Goal: Answer question/provide support: Share knowledge or assist other users

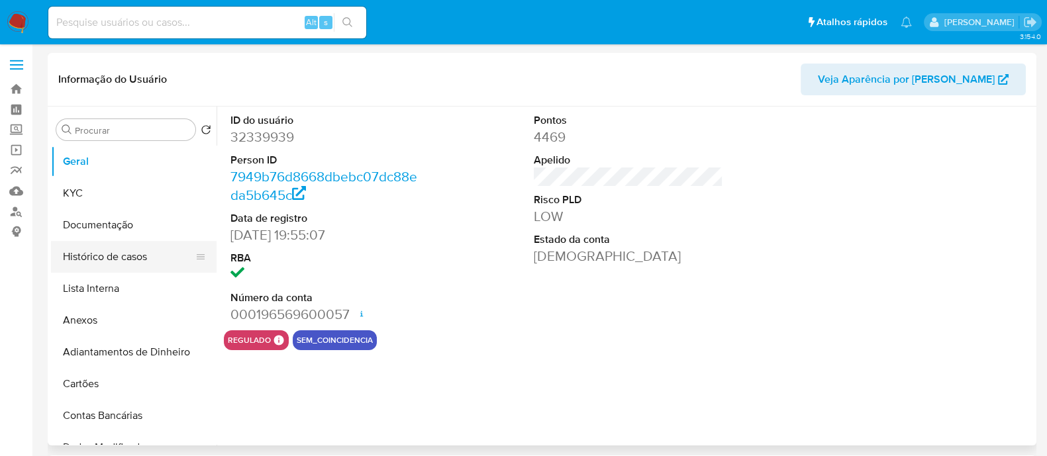
select select "10"
click at [0, 207] on link "Localizador de pessoas" at bounding box center [79, 211] width 158 height 21
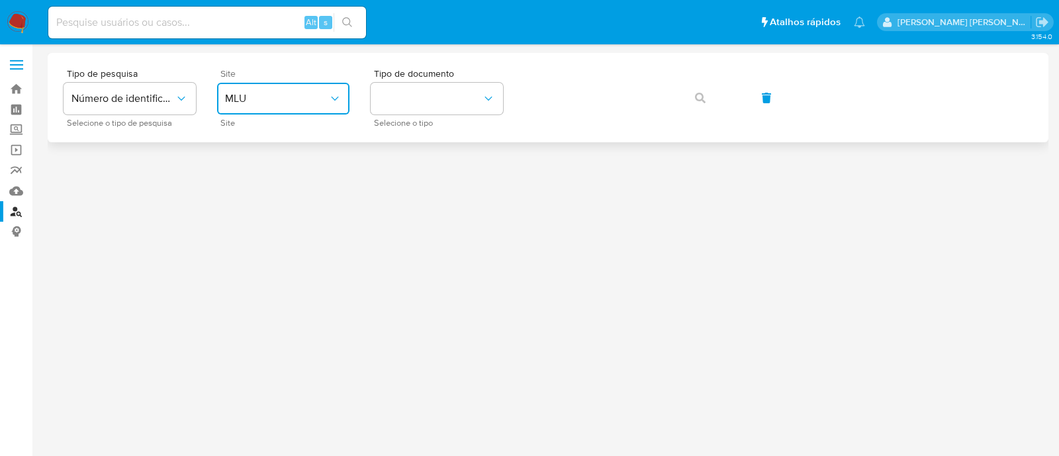
click at [281, 99] on span "MLU" at bounding box center [276, 98] width 103 height 13
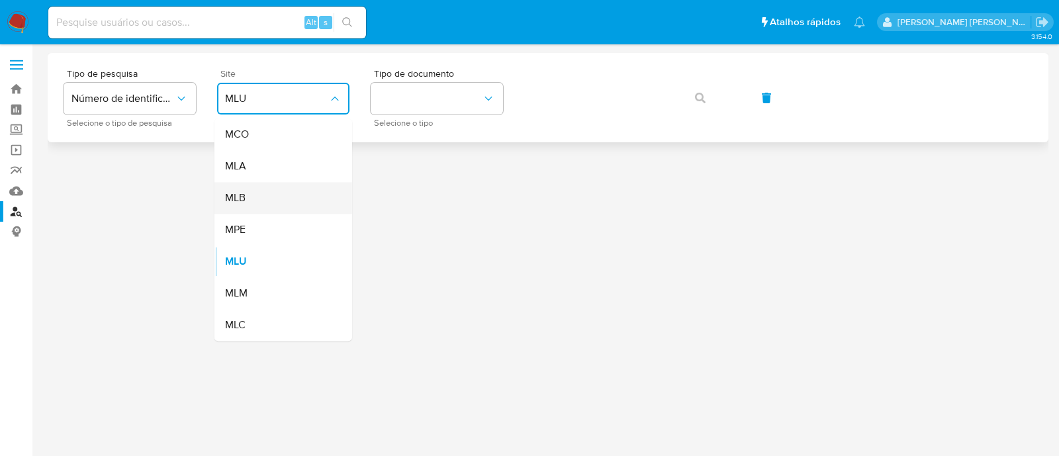
click at [267, 186] on div "MLB" at bounding box center [279, 198] width 109 height 32
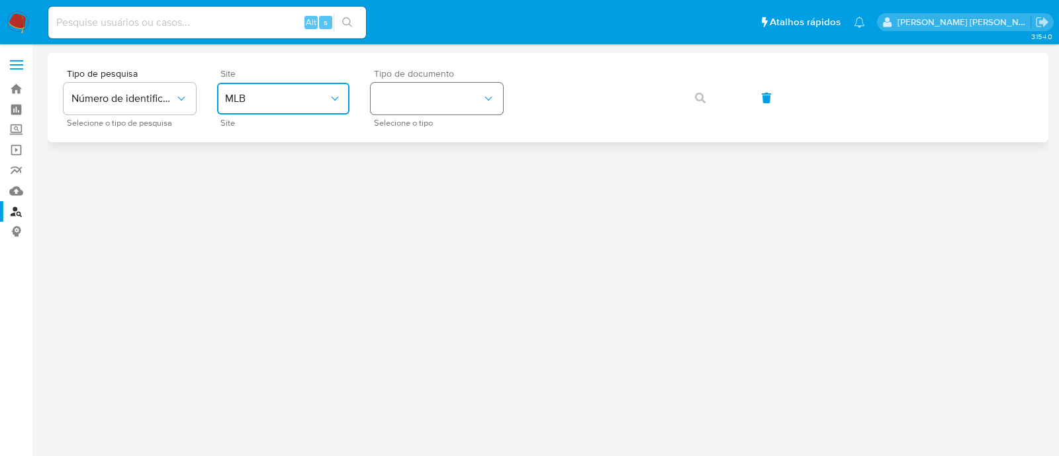
click at [397, 88] on button "identificationType" at bounding box center [437, 99] width 132 height 32
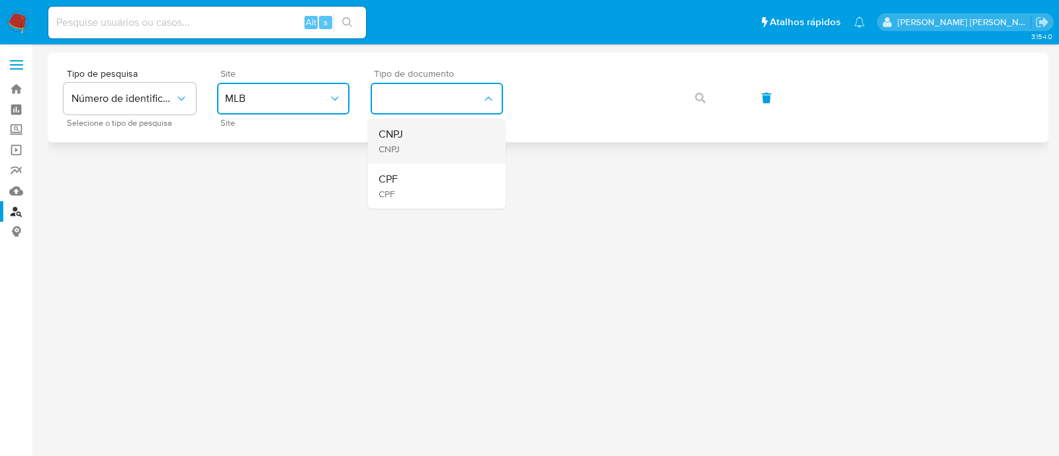
click at [417, 138] on div "CNPJ CNPJ" at bounding box center [433, 141] width 109 height 45
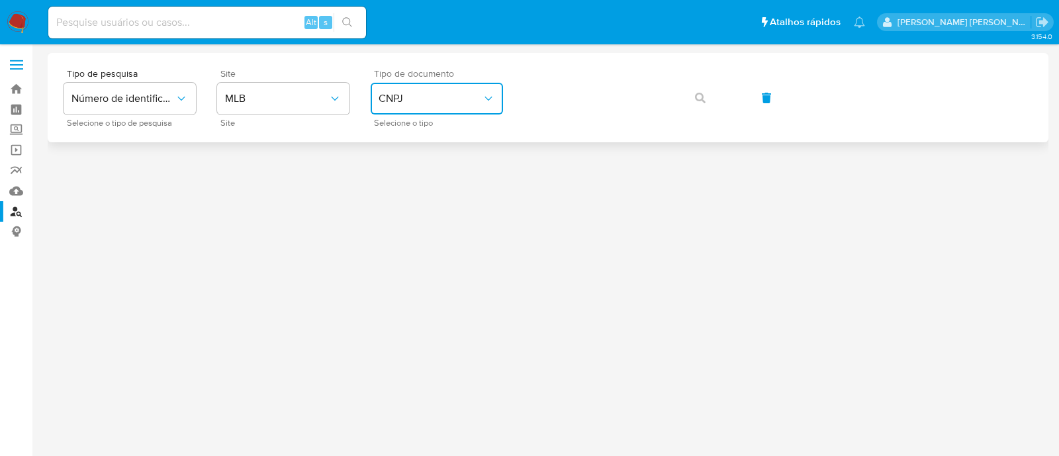
click at [493, 94] on icon "identificationType" at bounding box center [488, 98] width 13 height 13
click at [703, 95] on icon "button" at bounding box center [700, 98] width 11 height 11
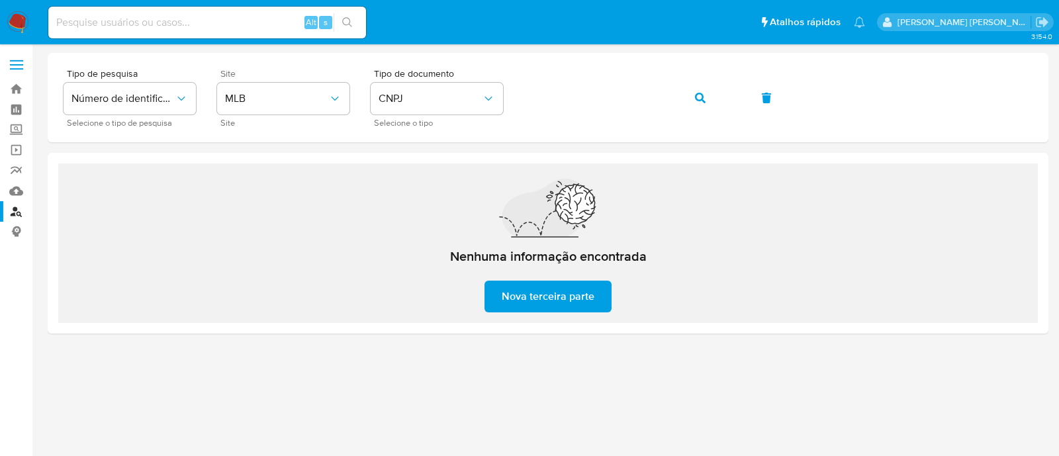
click at [245, 19] on input at bounding box center [207, 22] width 318 height 17
click at [698, 96] on icon "button" at bounding box center [700, 98] width 11 height 11
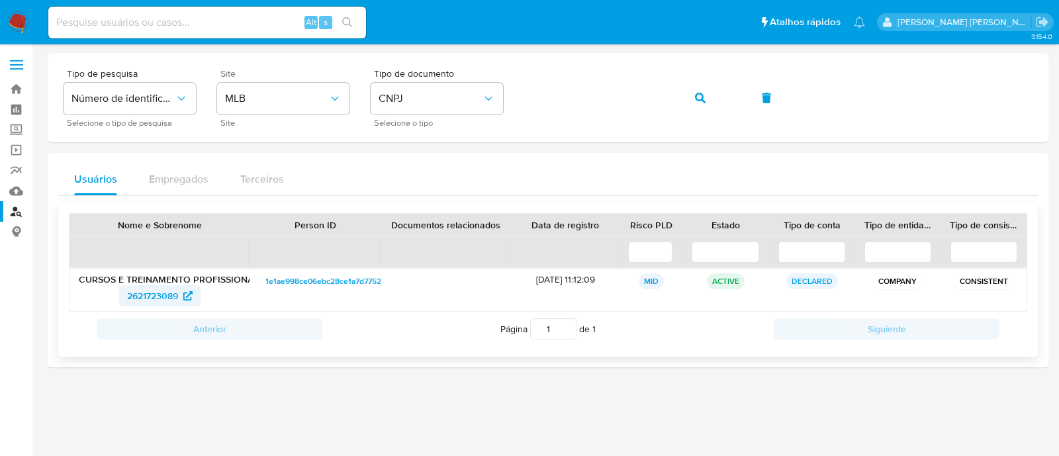
click at [174, 293] on span "2621723089" at bounding box center [152, 295] width 51 height 21
click at [689, 94] on button "button" at bounding box center [700, 98] width 45 height 32
click at [149, 299] on span "2545683236" at bounding box center [152, 295] width 53 height 21
click at [688, 105] on button "button" at bounding box center [700, 98] width 45 height 32
click at [168, 293] on span "1383243909" at bounding box center [152, 295] width 52 height 21
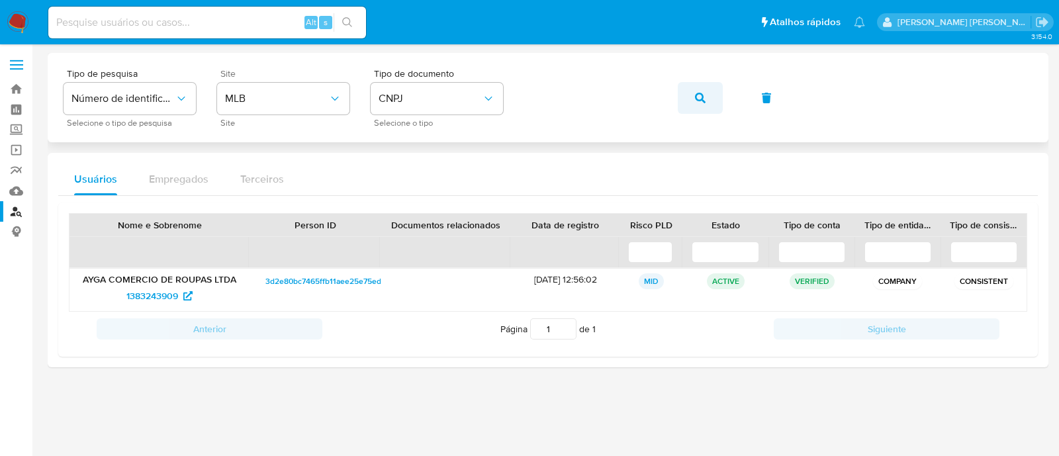
click at [699, 93] on icon "button" at bounding box center [700, 98] width 11 height 11
click at [171, 294] on span "2019796718" at bounding box center [152, 295] width 48 height 21
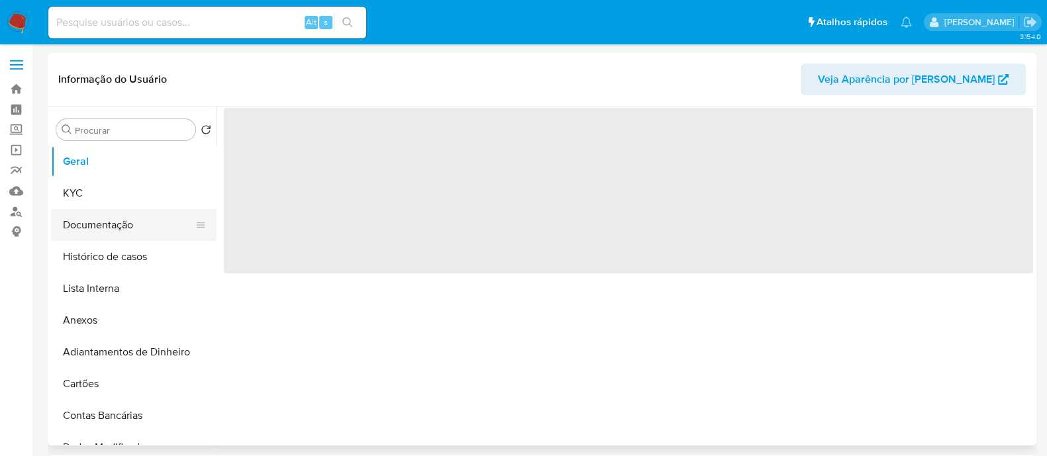
click at [135, 217] on button "Documentação" at bounding box center [128, 225] width 155 height 32
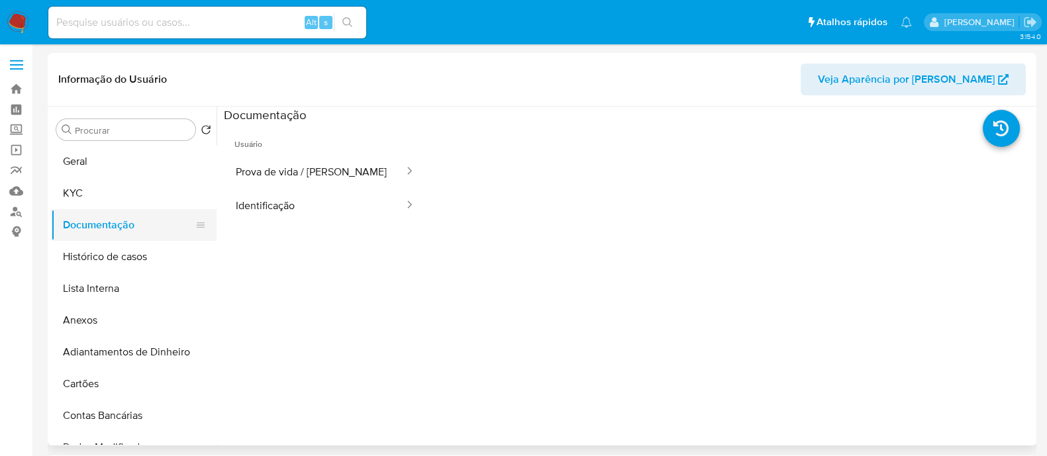
select select "10"
click at [135, 205] on button "KYC" at bounding box center [128, 193] width 155 height 32
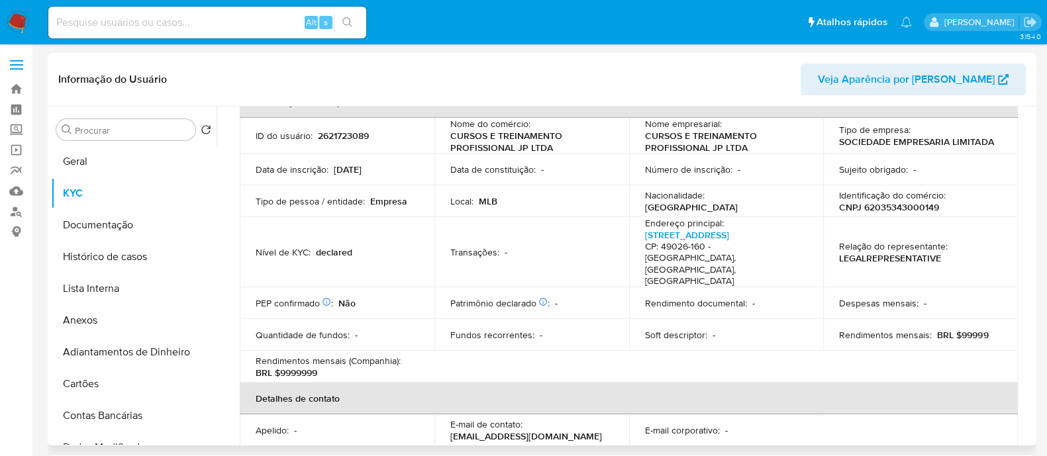
scroll to position [82, 0]
click at [104, 265] on button "Histórico de casos" at bounding box center [128, 257] width 155 height 32
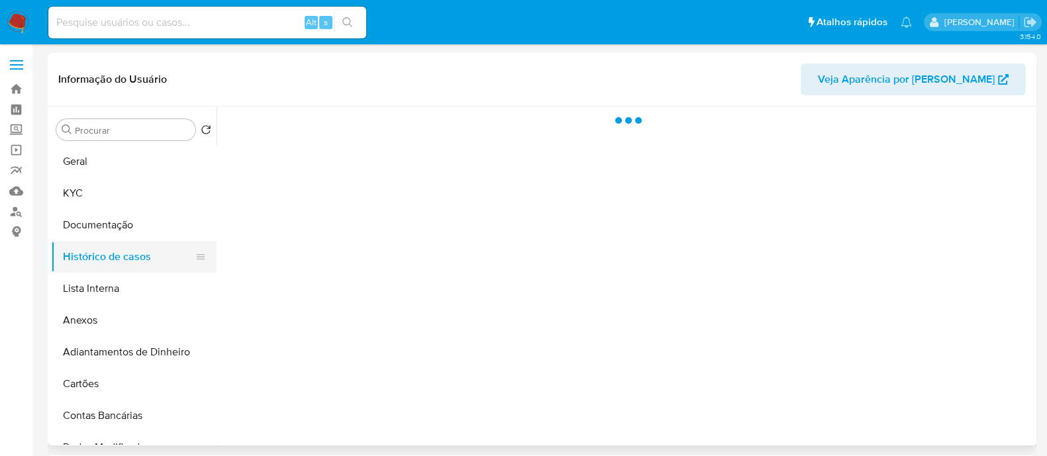
scroll to position [0, 0]
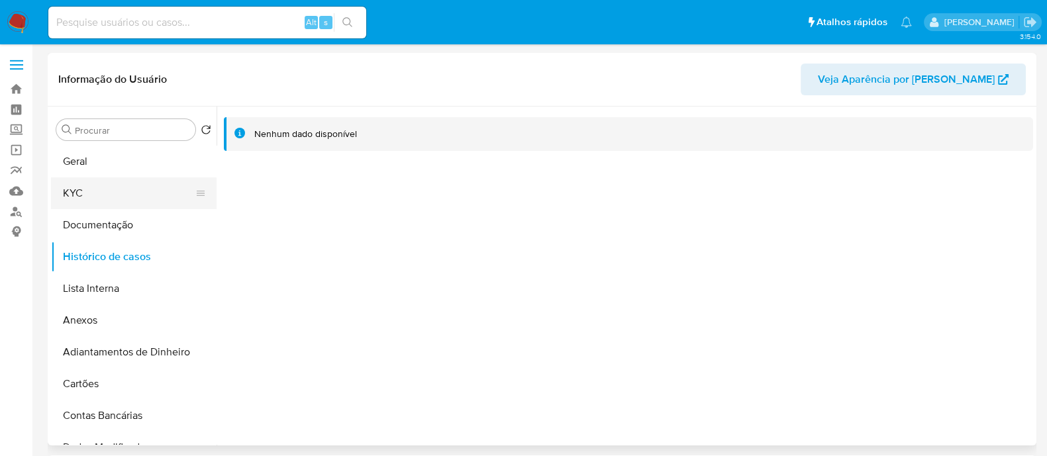
click at [124, 189] on button "KYC" at bounding box center [128, 193] width 155 height 32
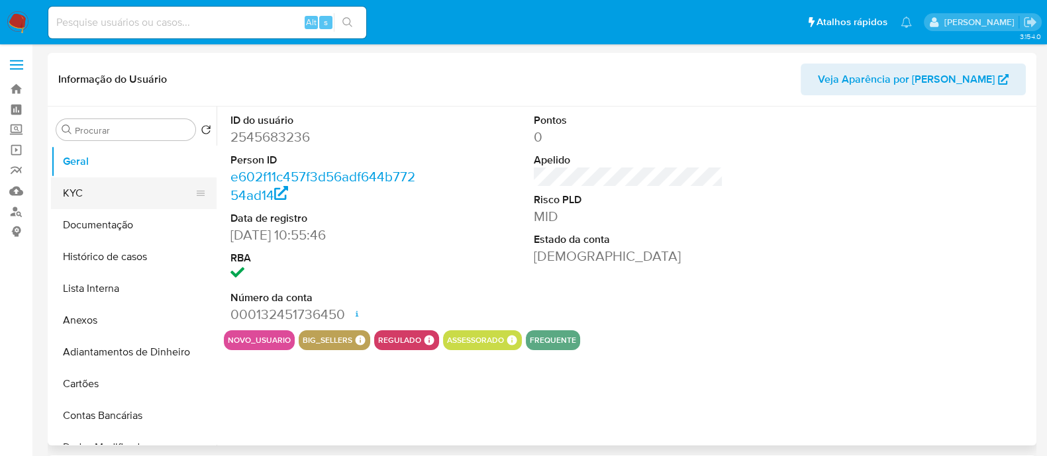
select select "10"
click at [66, 187] on button "KYC" at bounding box center [128, 193] width 155 height 32
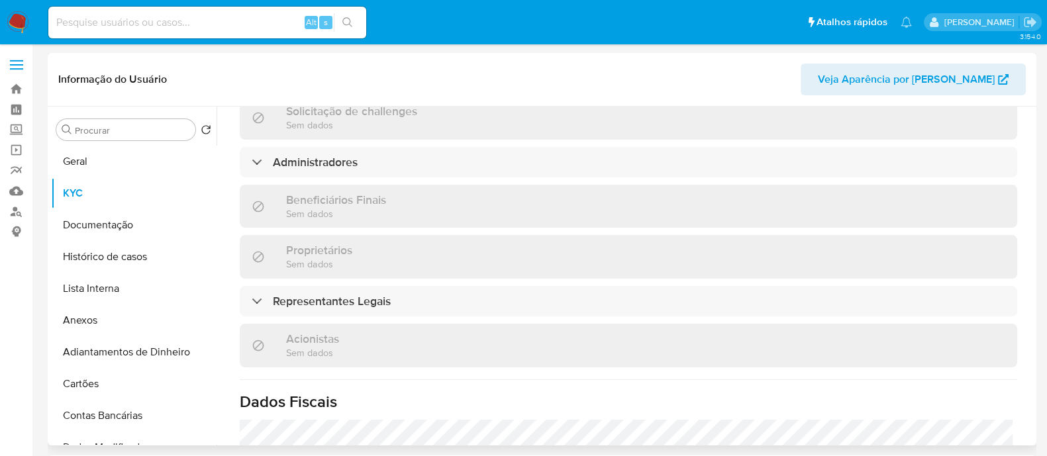
scroll to position [563, 0]
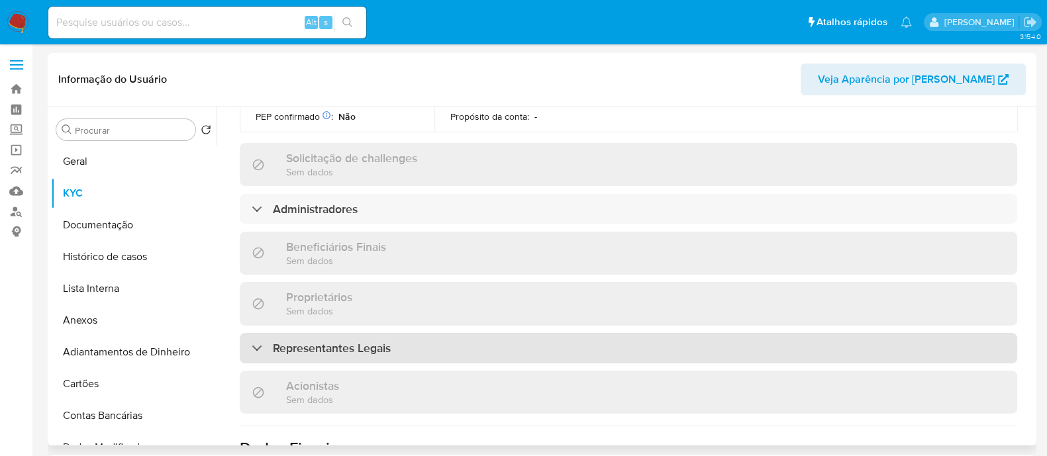
click at [391, 341] on h3 "Representantes Legais" at bounding box center [332, 348] width 118 height 15
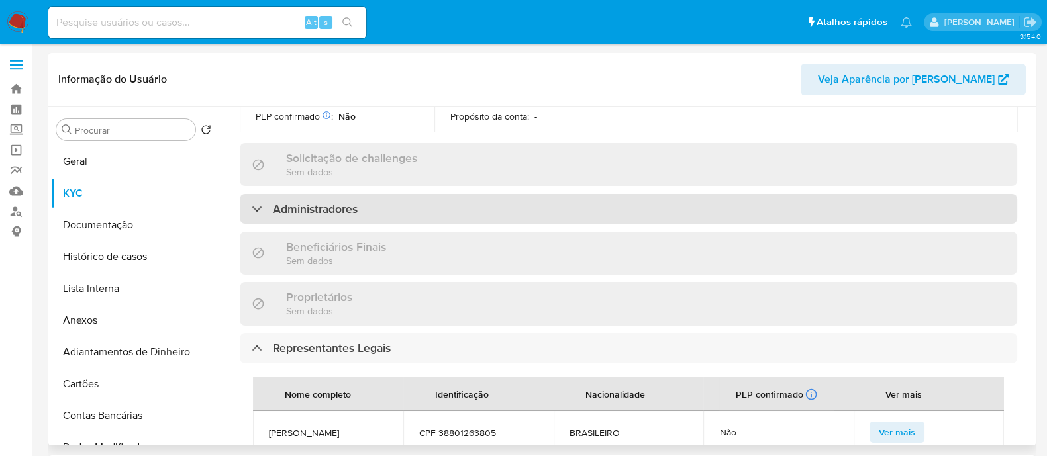
click at [374, 194] on div "Administradores" at bounding box center [628, 209] width 777 height 30
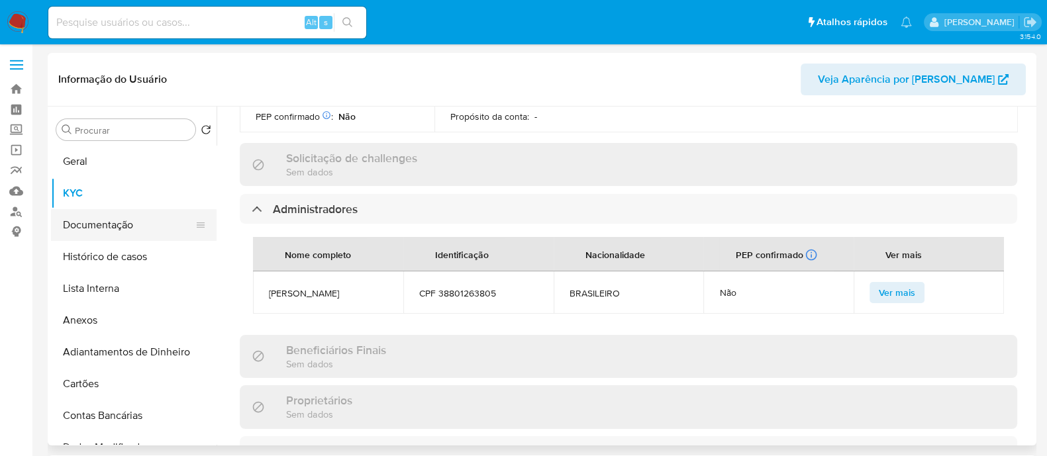
click at [137, 234] on button "Documentação" at bounding box center [128, 225] width 155 height 32
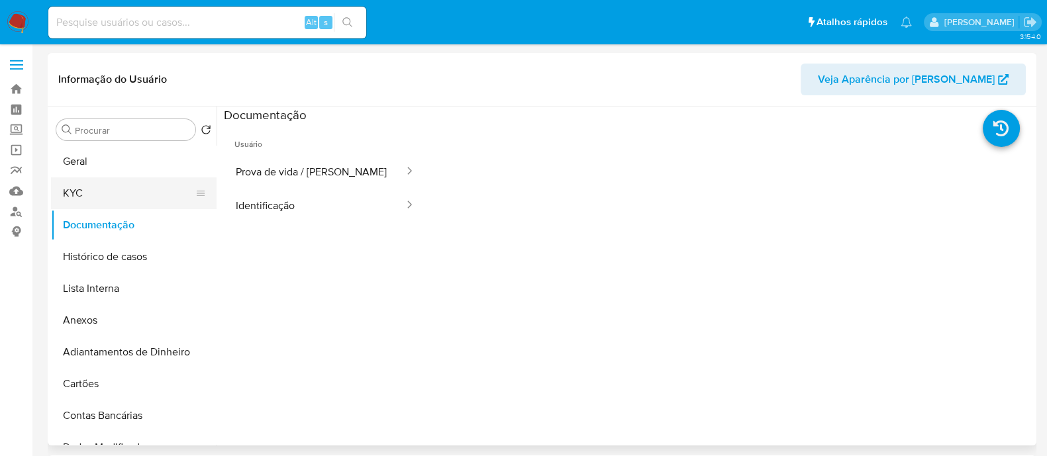
click at [122, 185] on button "KYC" at bounding box center [128, 193] width 155 height 32
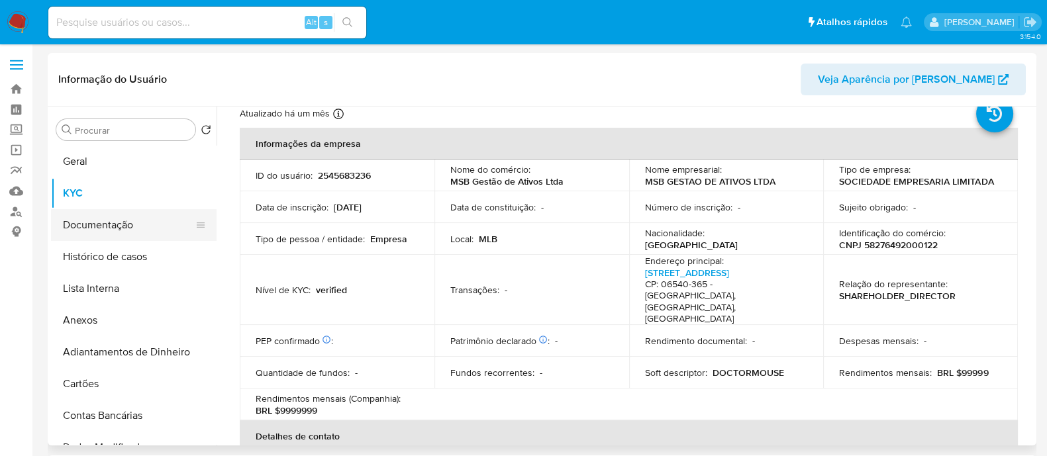
scroll to position [3, 0]
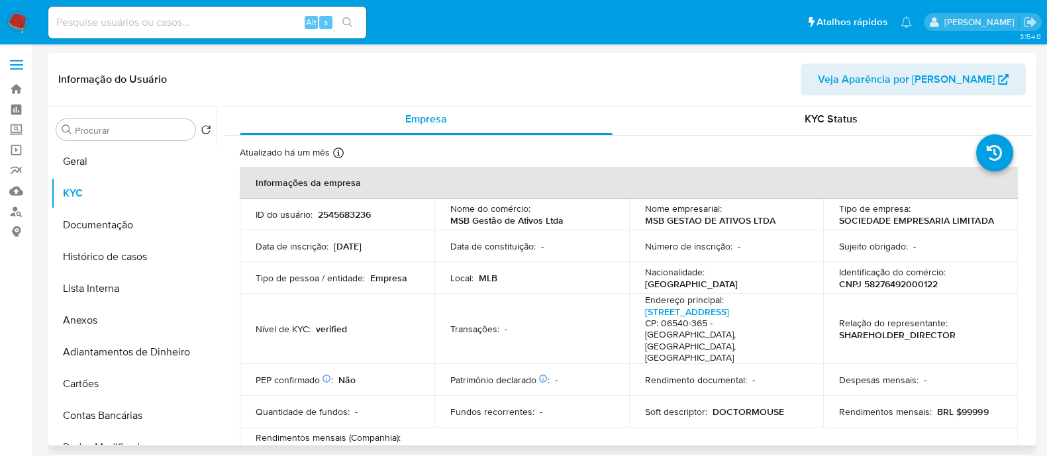
click at [884, 280] on p "CNPJ 58276492000122" at bounding box center [888, 284] width 99 height 12
copy p "58276492000122"
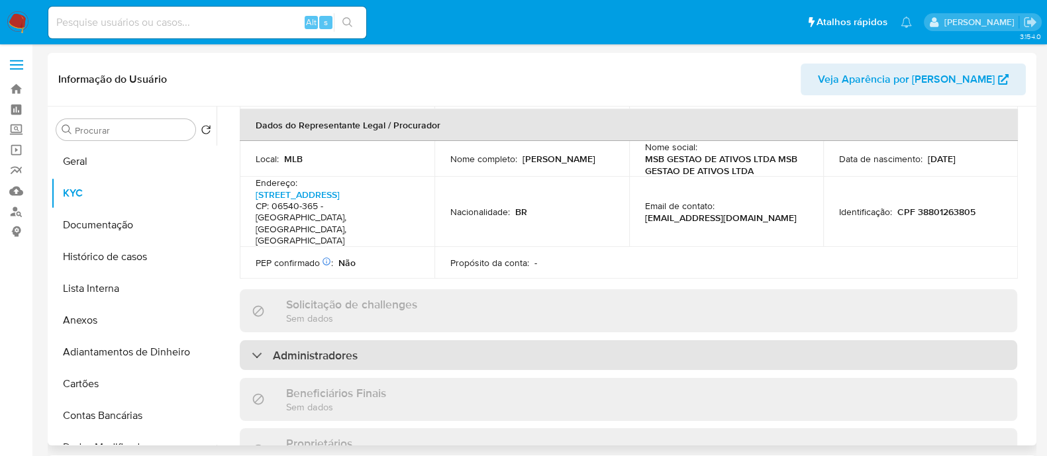
drag, startPoint x: 427, startPoint y: 312, endPoint x: 452, endPoint y: 311, distance: 25.2
click at [427, 340] on div "Administradores" at bounding box center [628, 355] width 777 height 30
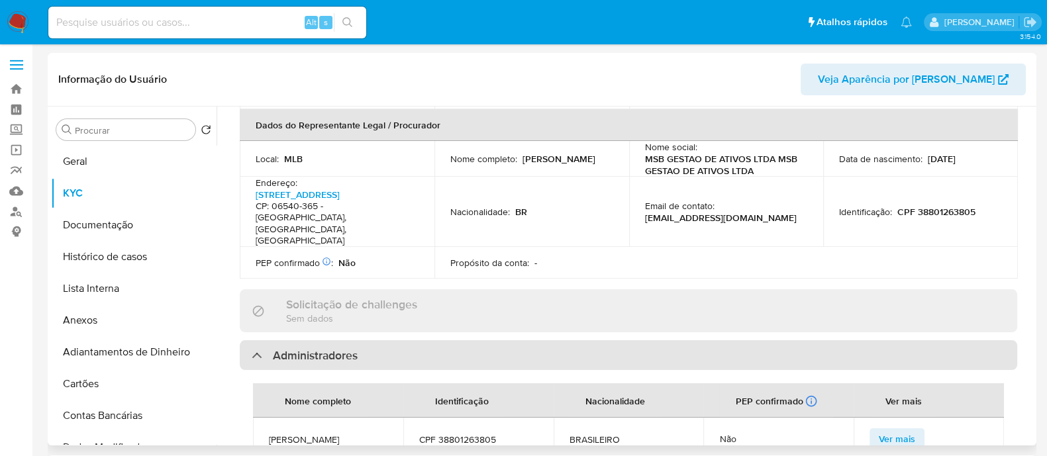
scroll to position [583, 0]
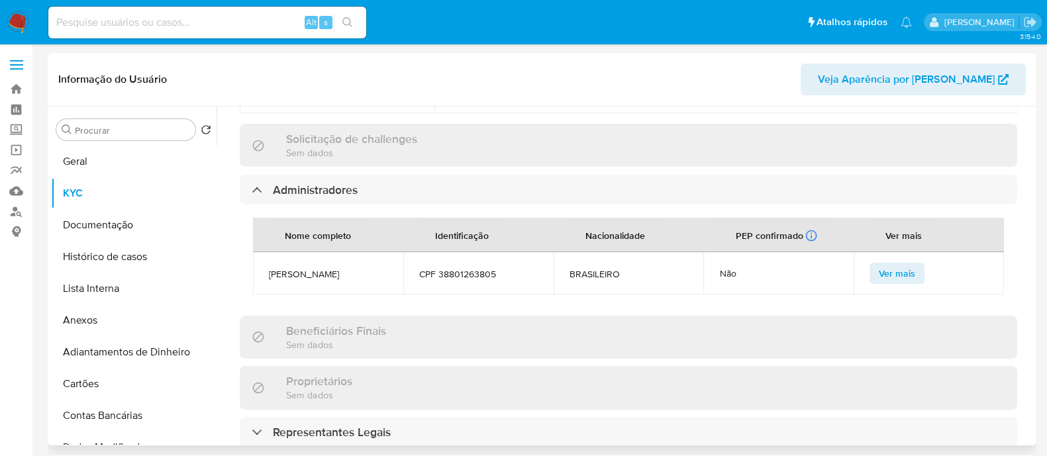
click at [295, 252] on td "DIEGO DE MORAES BEZERRA" at bounding box center [328, 273] width 150 height 42
click at [293, 268] on span "DIEGO DE MORAES BEZERRA" at bounding box center [328, 274] width 119 height 12
copy span "DIEGO DE MORAES BEZERRA"
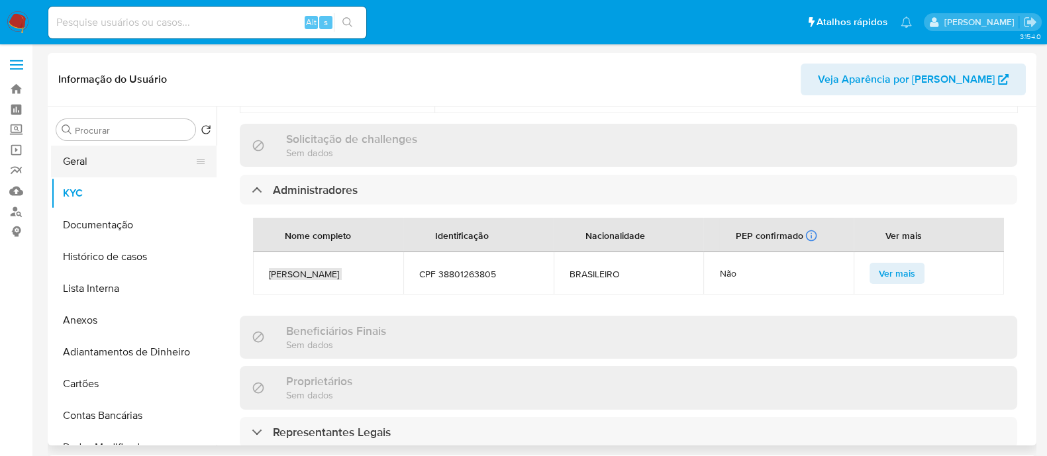
click at [91, 173] on button "Geral" at bounding box center [128, 162] width 155 height 32
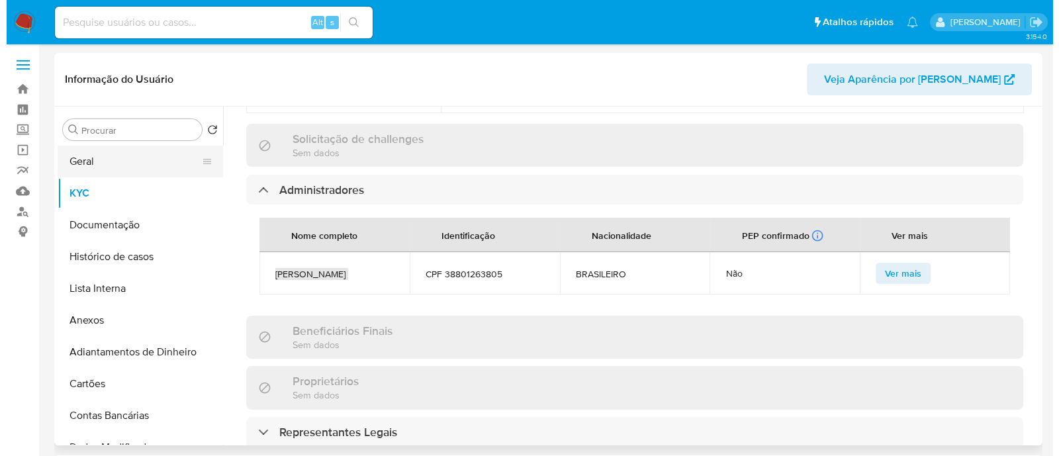
scroll to position [0, 0]
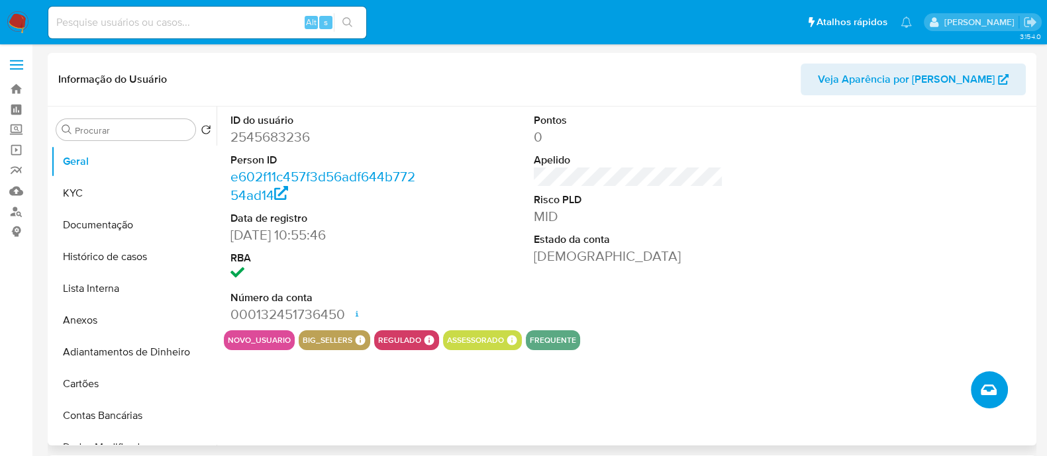
click at [990, 397] on icon "Criar caso manual" at bounding box center [989, 390] width 16 height 16
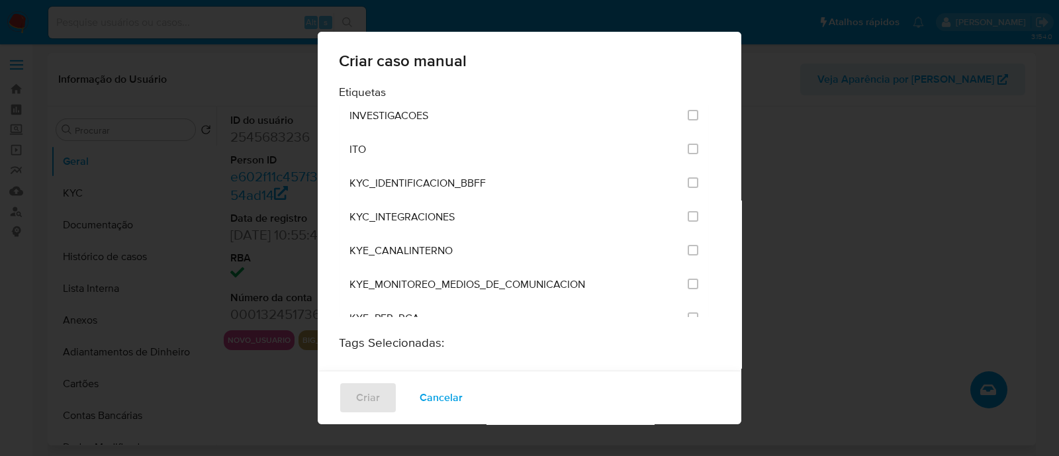
scroll to position [1075, 0]
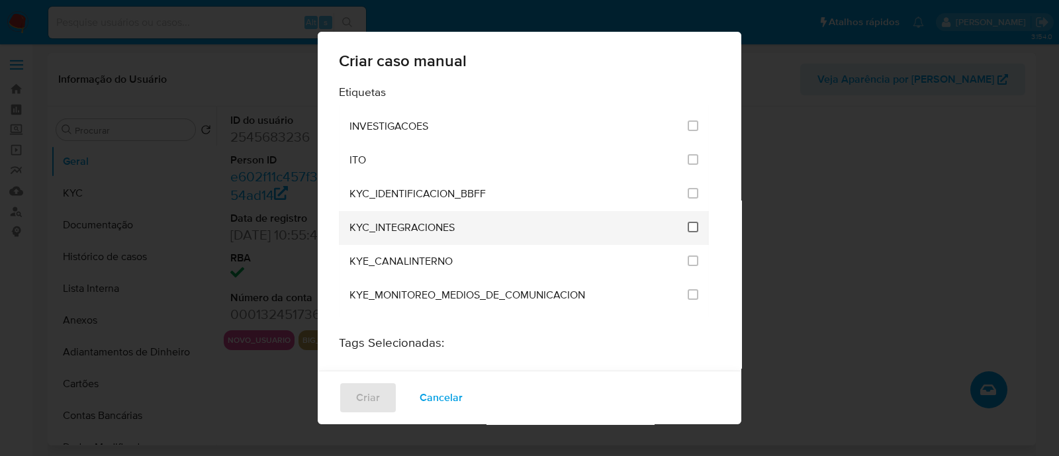
click at [688, 222] on input "2093" at bounding box center [693, 227] width 11 height 11
checkbox input "true"
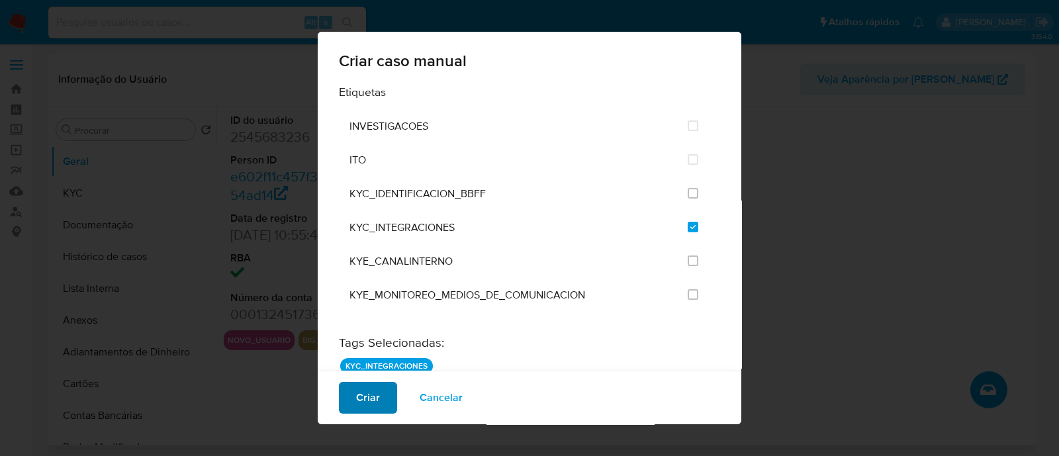
click at [382, 401] on button "Criar" at bounding box center [368, 398] width 58 height 32
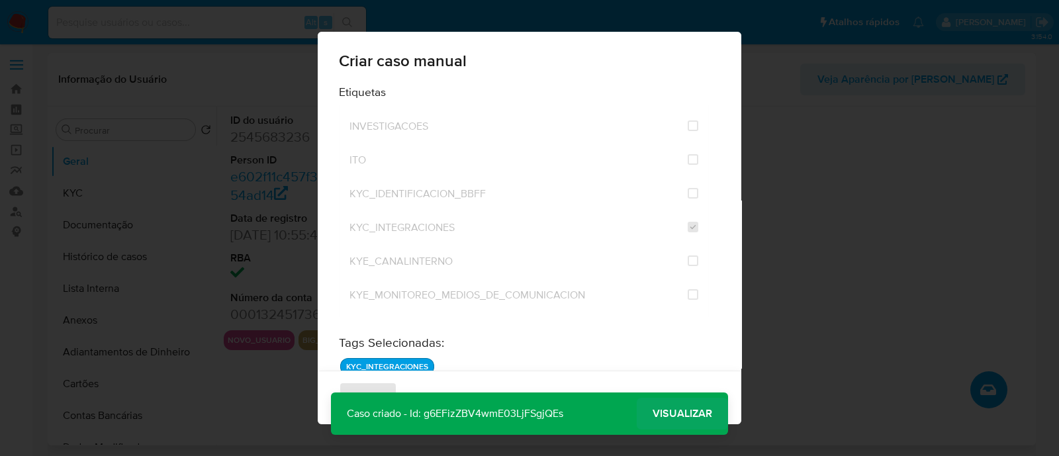
click at [646, 404] on button "Visualizar" at bounding box center [682, 414] width 91 height 32
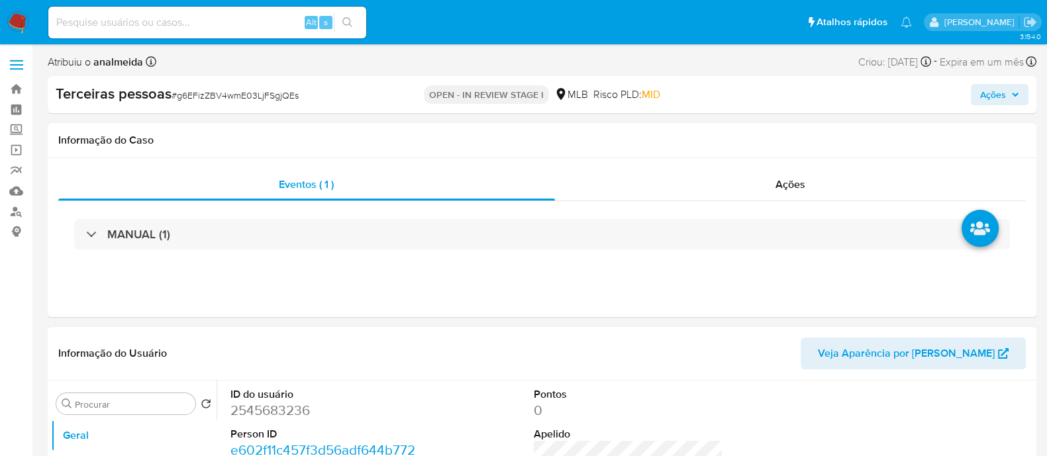
select select "10"
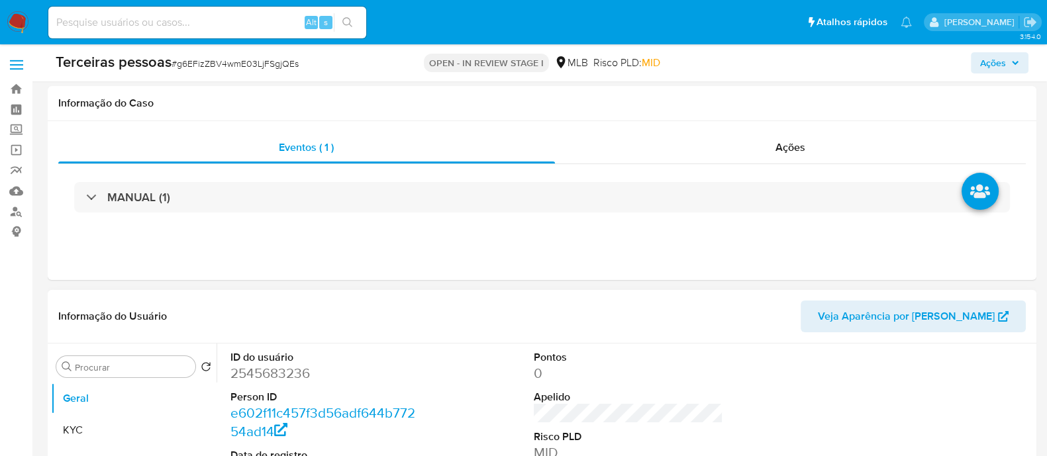
scroll to position [248, 0]
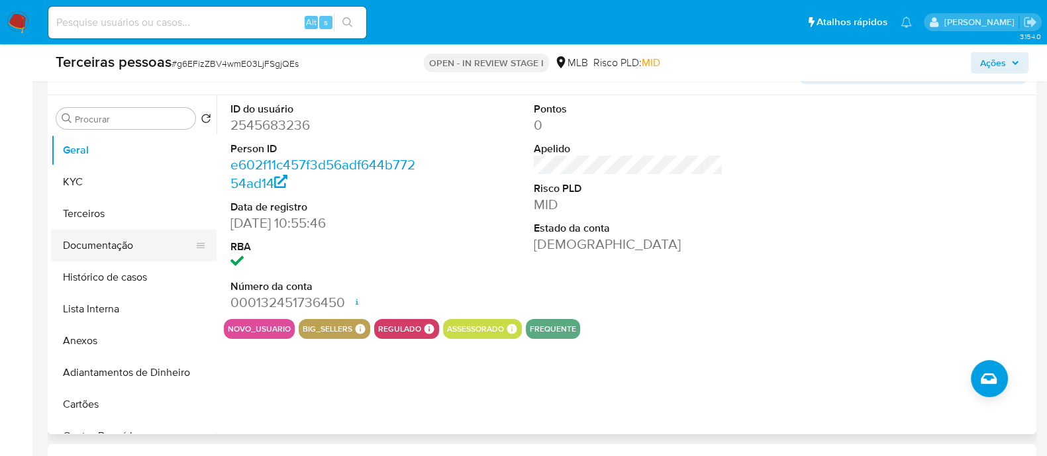
click at [125, 248] on button "Documentação" at bounding box center [128, 246] width 155 height 32
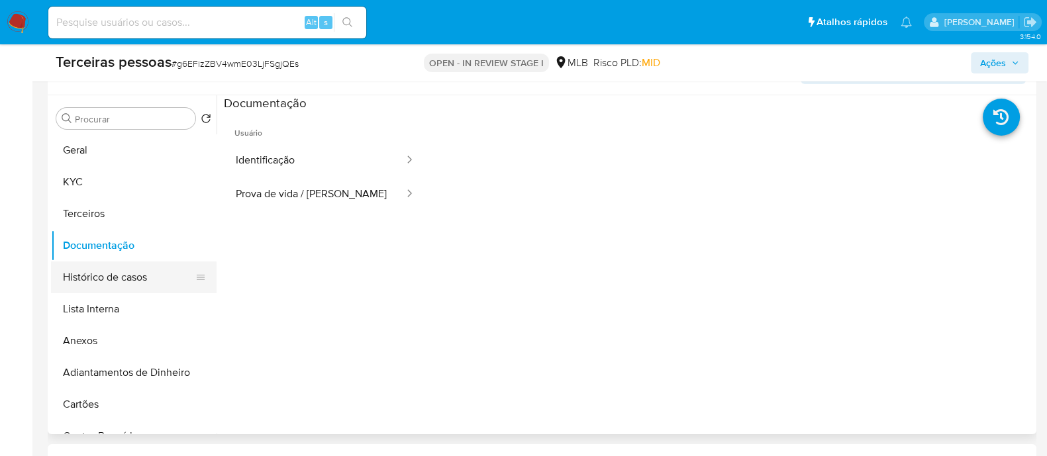
click at [140, 269] on button "Histórico de casos" at bounding box center [128, 278] width 155 height 32
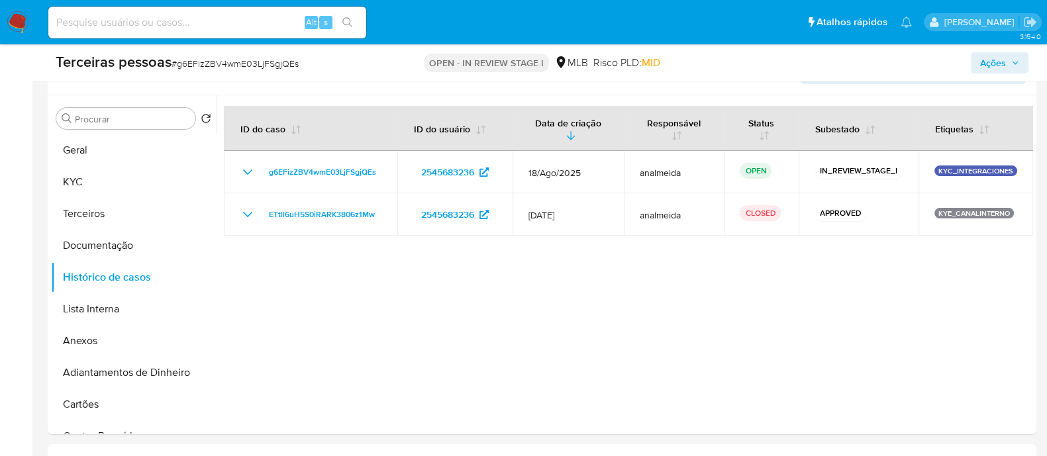
click at [1004, 58] on span "Ações" at bounding box center [993, 62] width 26 height 21
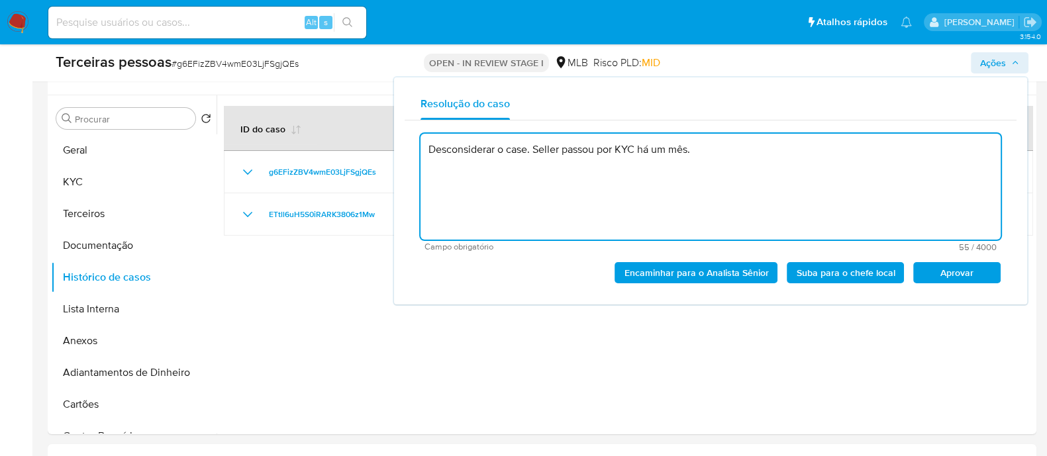
click at [637, 151] on textarea "Desconsiderar o case. Seller passou por KYC há um mês." at bounding box center [710, 187] width 580 height 106
drag, startPoint x: 637, startPoint y: 148, endPoint x: 563, endPoint y: 154, distance: 73.7
click at [563, 154] on textarea "Desconsiderar o case. Seller passou por KYC há um mês." at bounding box center [710, 187] width 580 height 106
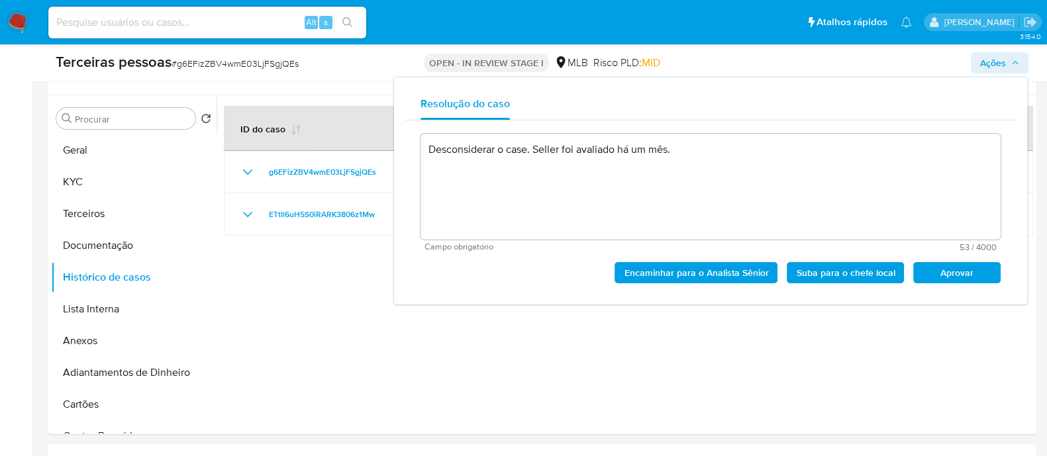
click at [947, 293] on div "Desconsiderar o case. Seller foi avaliado há um mês. Campo obrigatório 53 / 400…" at bounding box center [711, 206] width 612 height 173
click at [954, 264] on span "Aprovar" at bounding box center [956, 273] width 69 height 19
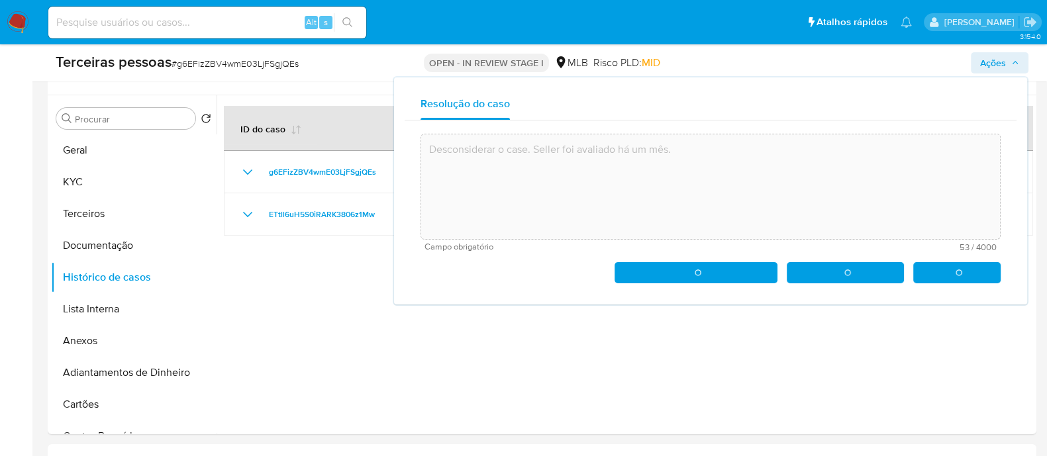
type textarea "Desconsiderar o case. Seller foi avaliado há um mês."
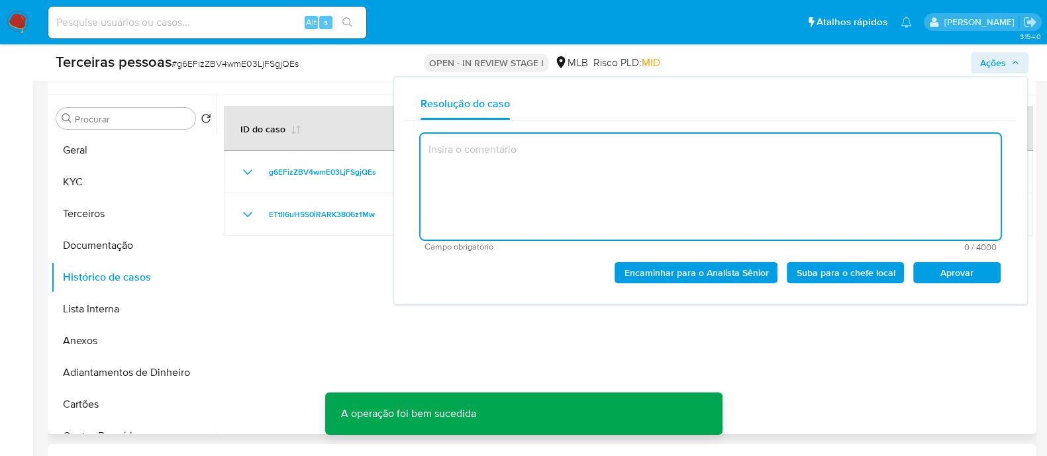
click at [548, 339] on div at bounding box center [624, 264] width 816 height 339
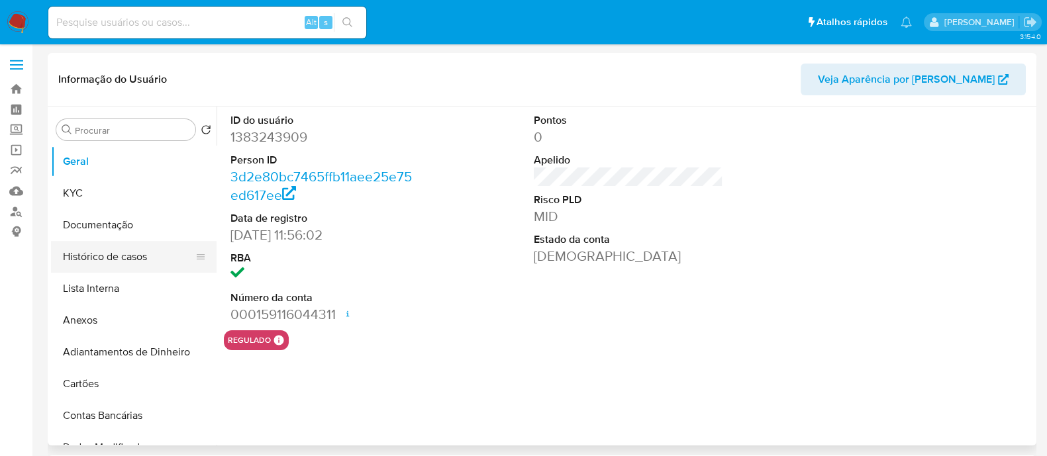
select select "10"
click at [119, 264] on button "Histórico de casos" at bounding box center [128, 257] width 155 height 32
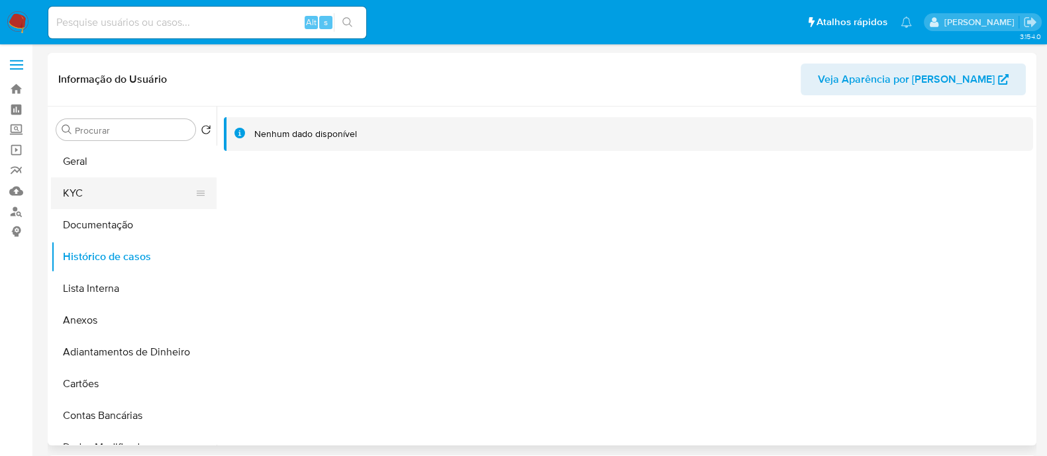
click at [138, 193] on button "KYC" at bounding box center [128, 193] width 155 height 32
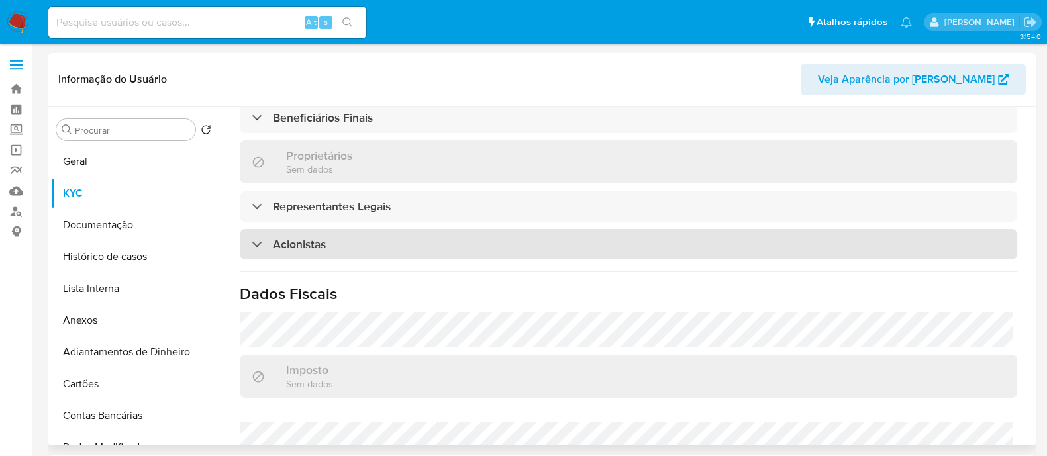
click at [374, 248] on div "Acionistas" at bounding box center [628, 244] width 777 height 30
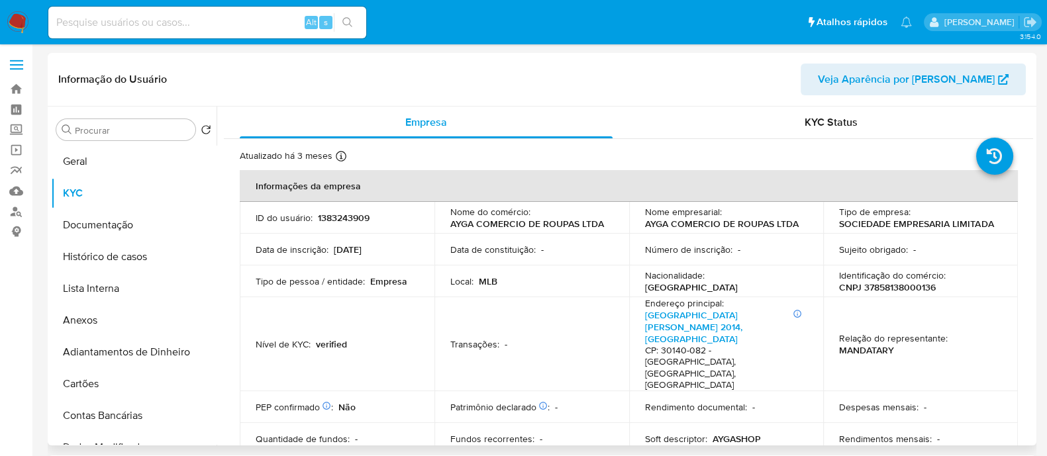
click at [891, 283] on p "CNPJ 37858138000136" at bounding box center [887, 287] width 97 height 12
copy p "37858138000136"
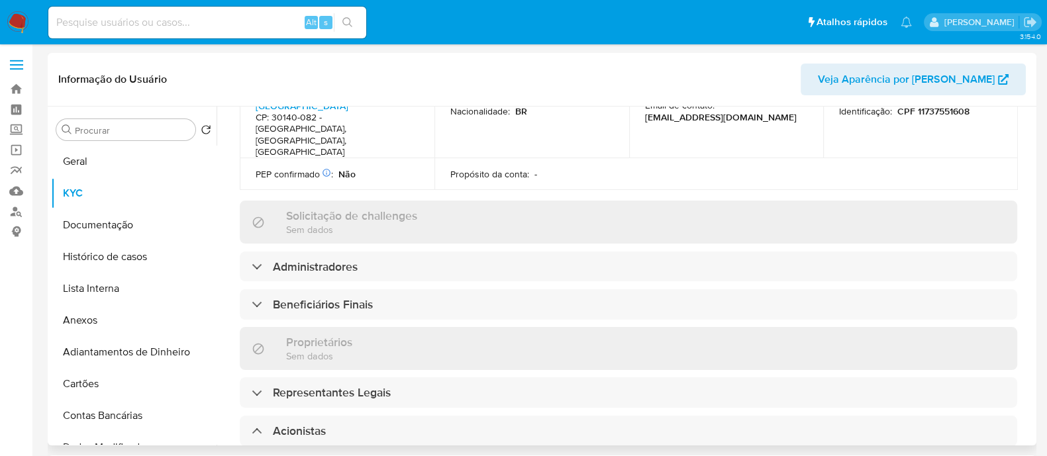
scroll to position [661, 0]
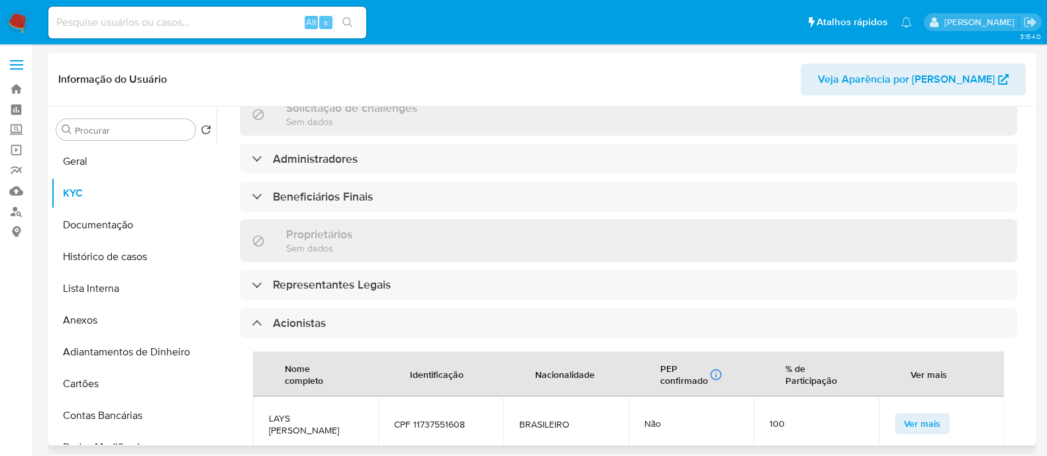
click at [308, 412] on span "LAYS [PERSON_NAME]" at bounding box center [315, 424] width 93 height 24
copy span "LAYS [PERSON_NAME]"
click at [97, 147] on button "Geral" at bounding box center [128, 162] width 155 height 32
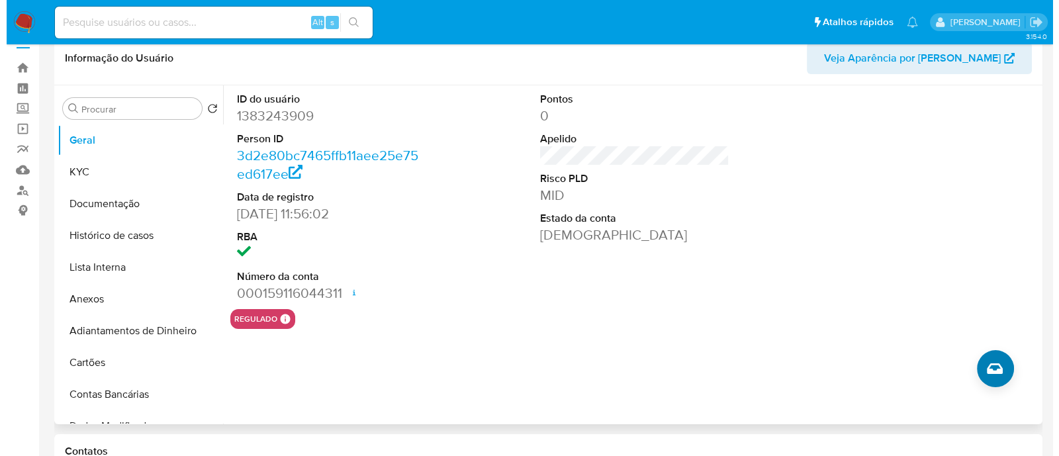
scroll to position [82, 0]
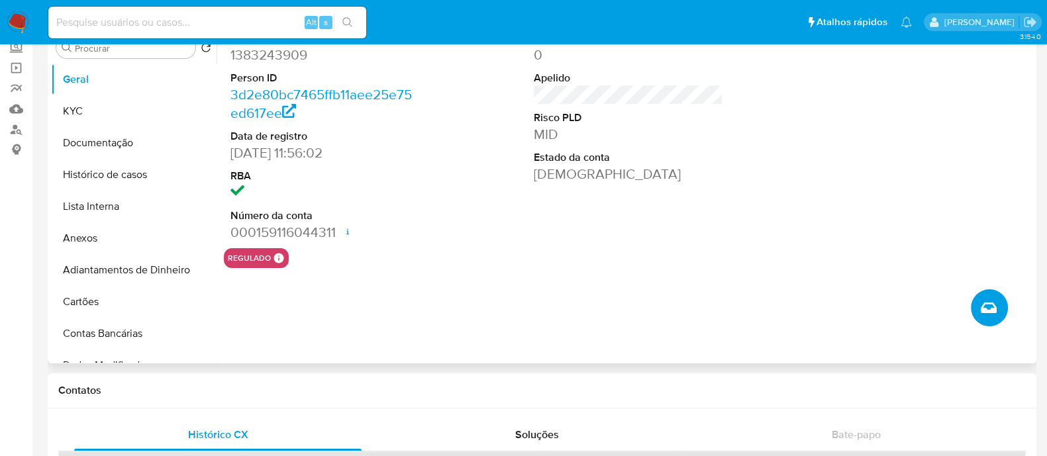
click at [982, 319] on button "Criar caso manual" at bounding box center [989, 307] width 37 height 37
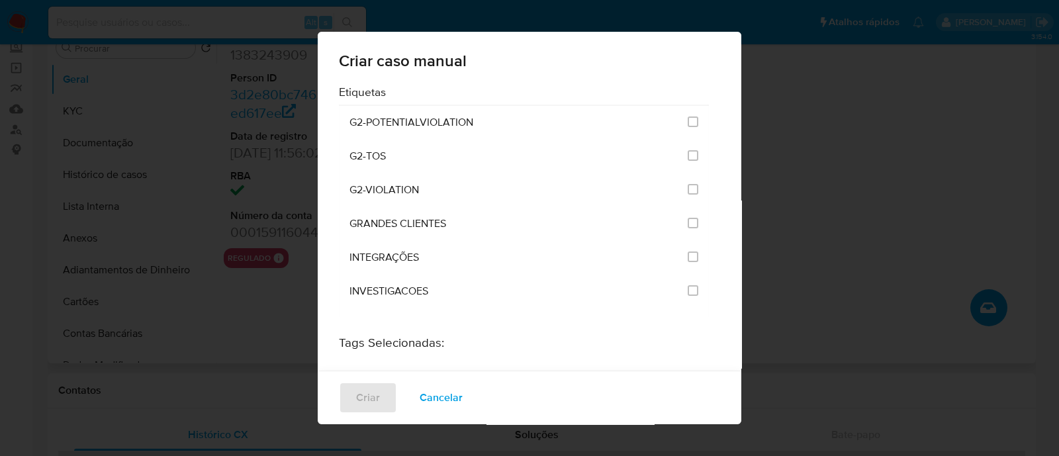
scroll to position [1075, 0]
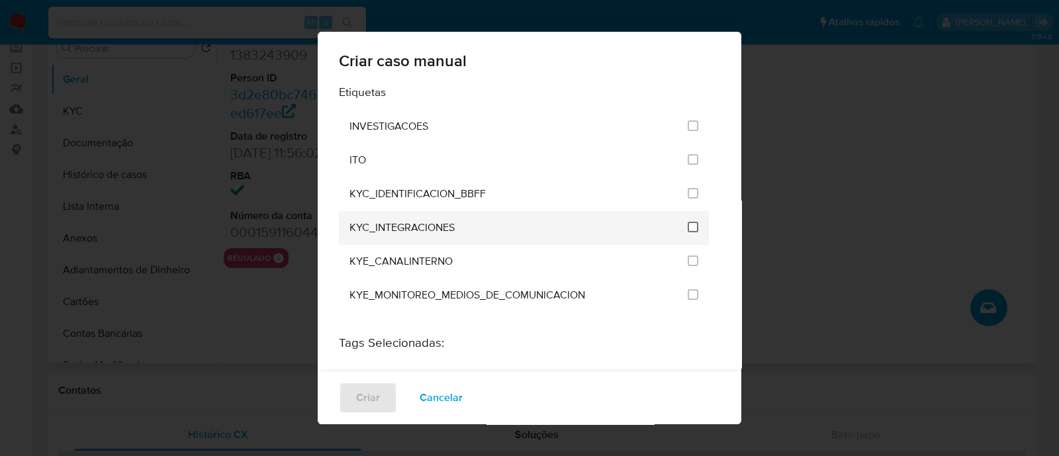
click at [688, 222] on input "2093" at bounding box center [693, 227] width 11 height 11
checkbox input "true"
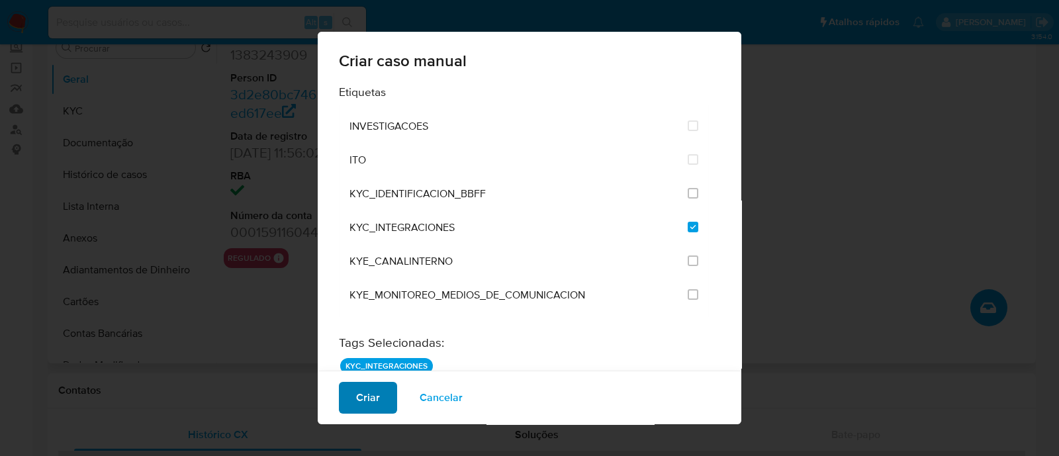
click at [372, 395] on span "Criar" at bounding box center [368, 397] width 24 height 29
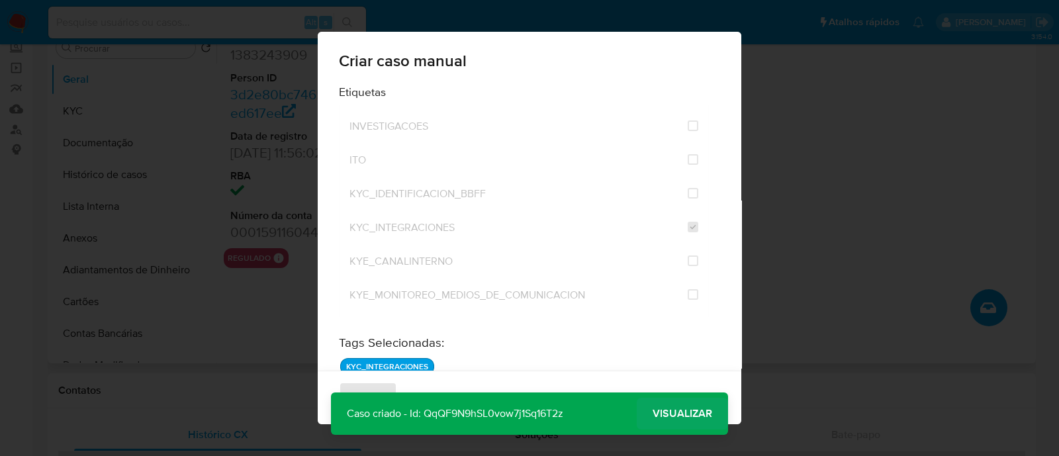
click at [698, 414] on span "Visualizar" at bounding box center [683, 414] width 60 height 0
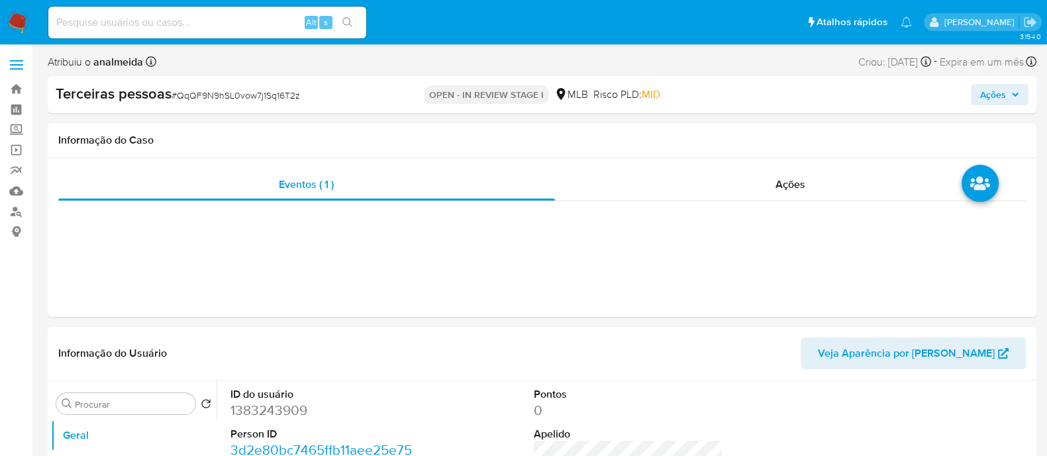
select select "10"
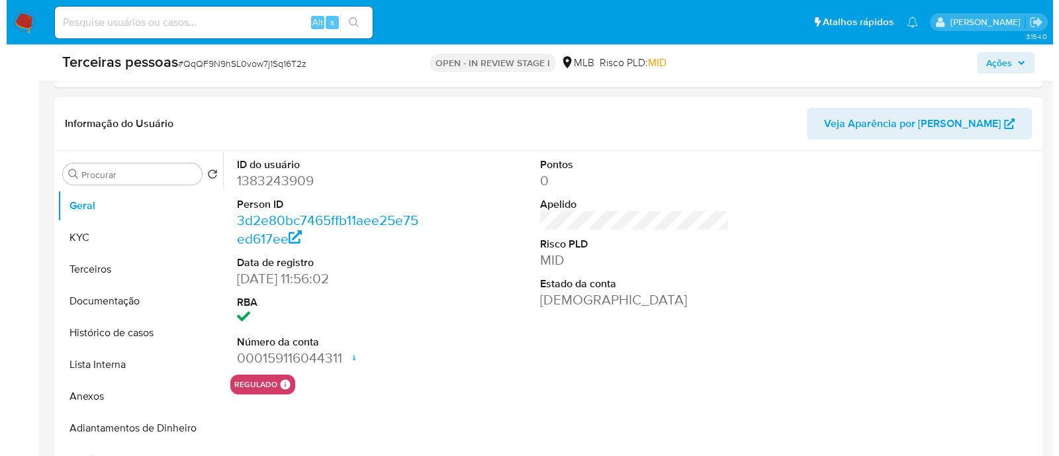
scroll to position [330, 0]
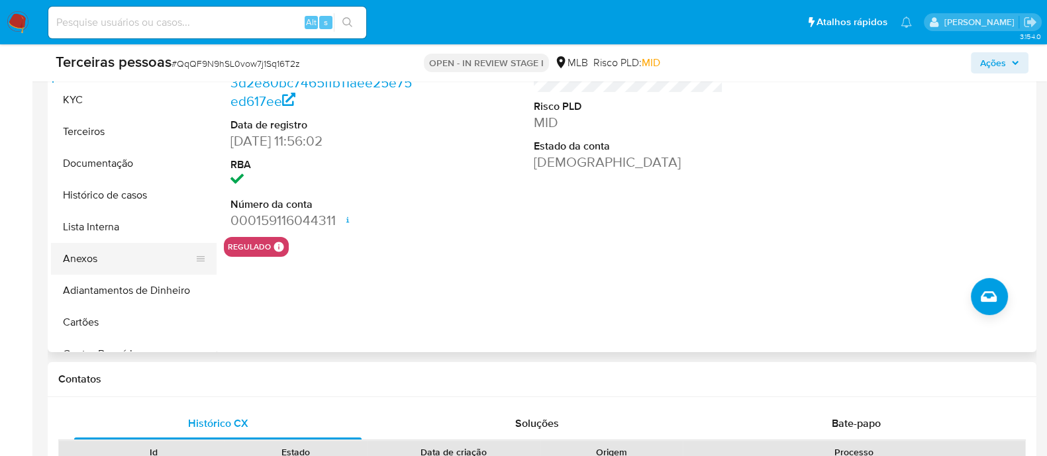
click at [78, 248] on button "Anexos" at bounding box center [128, 259] width 155 height 32
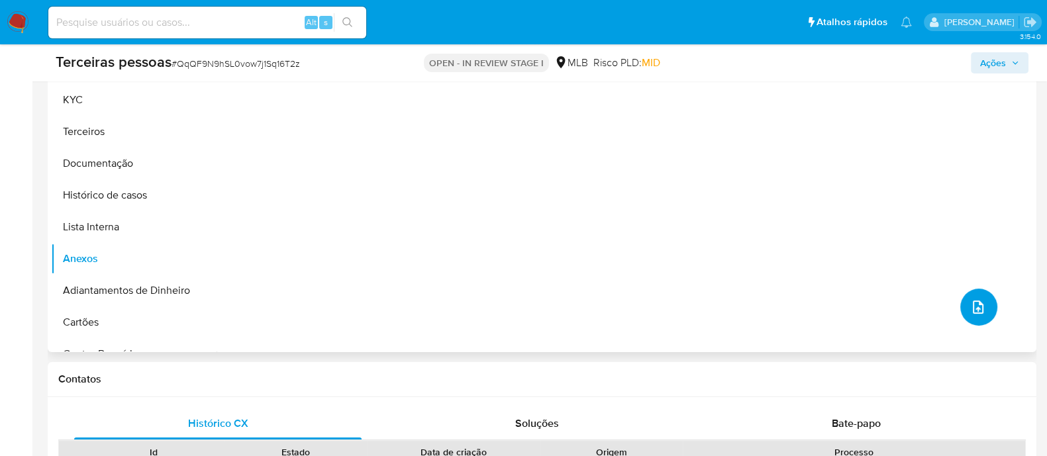
click at [980, 299] on span "upload-file" at bounding box center [978, 307] width 16 height 16
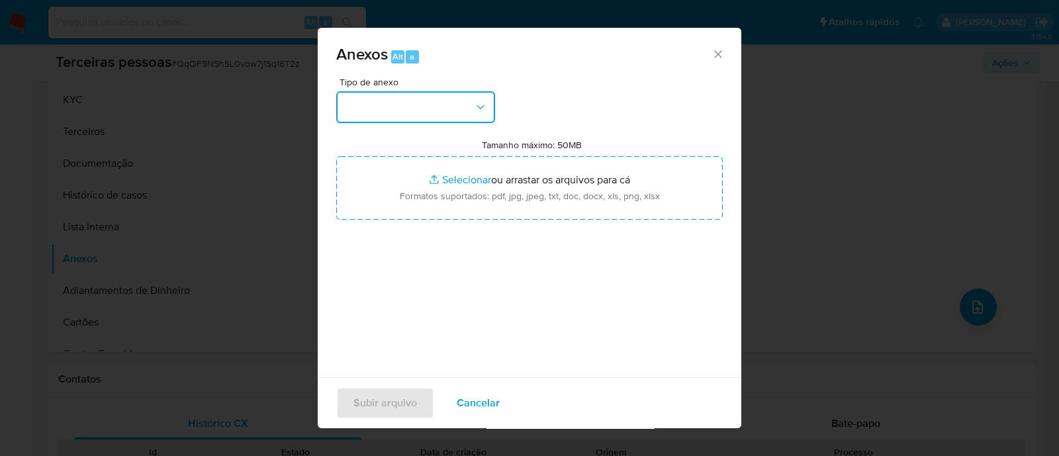
click at [434, 110] on button "button" at bounding box center [415, 107] width 159 height 32
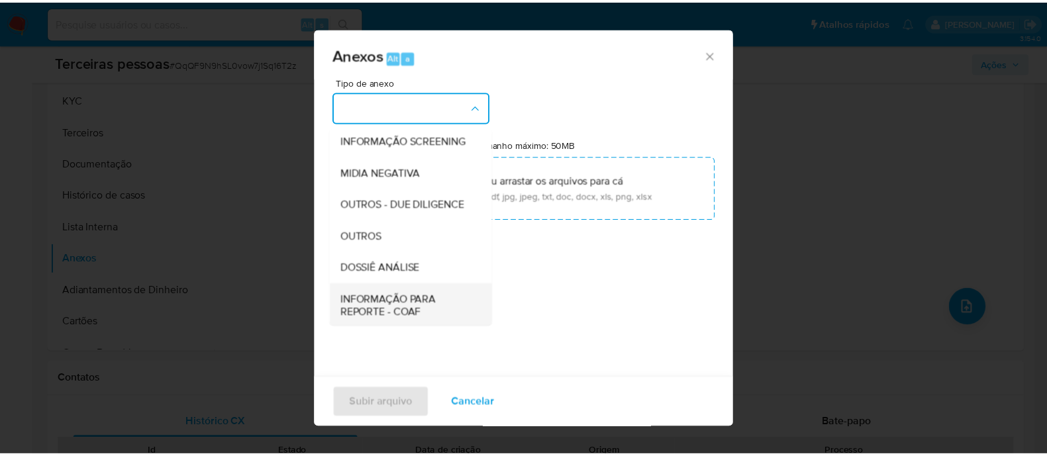
scroll to position [204, 0]
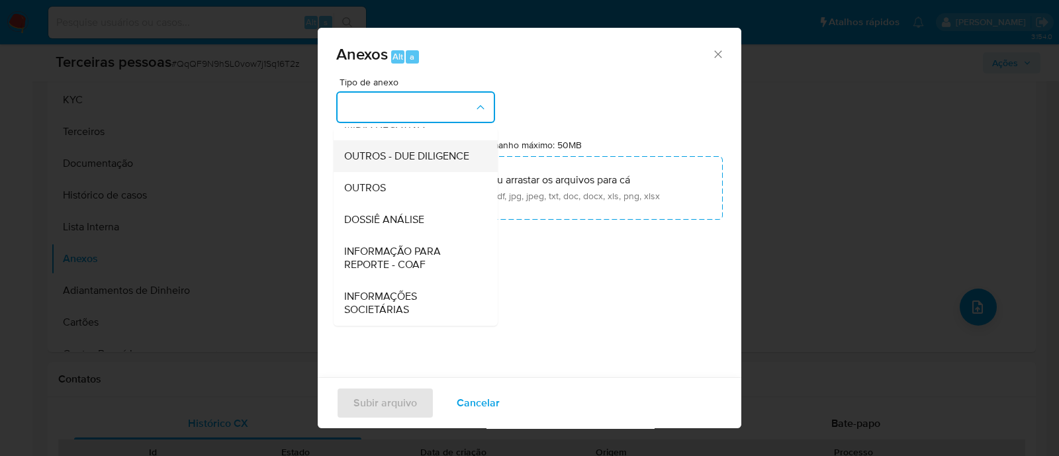
click at [436, 150] on span "OUTROS - DUE DILIGENCE" at bounding box center [406, 156] width 125 height 13
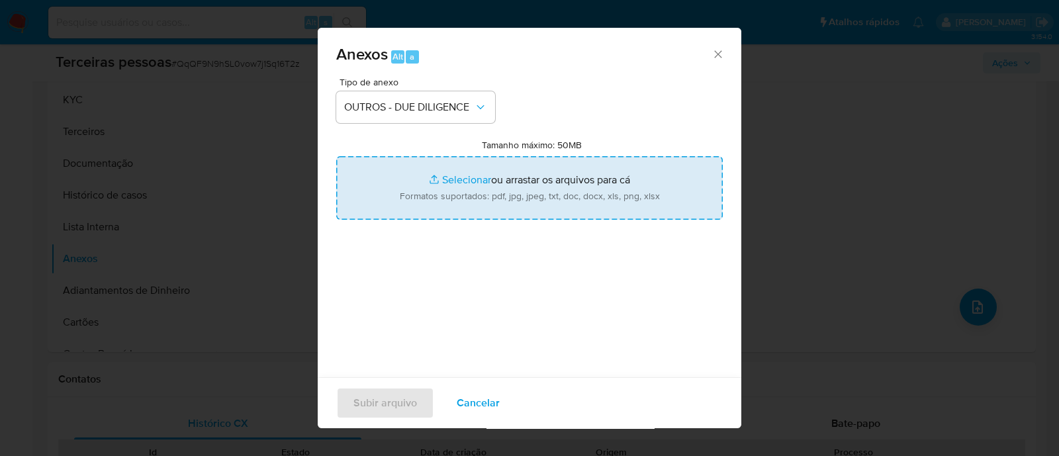
click at [508, 185] on input "Tamanho máximo: 50MB Selecionar arquivos" at bounding box center [529, 188] width 387 height 64
type input "C:\fakepath\Matriz de Risco - AYGA COMERCIO.pdf"
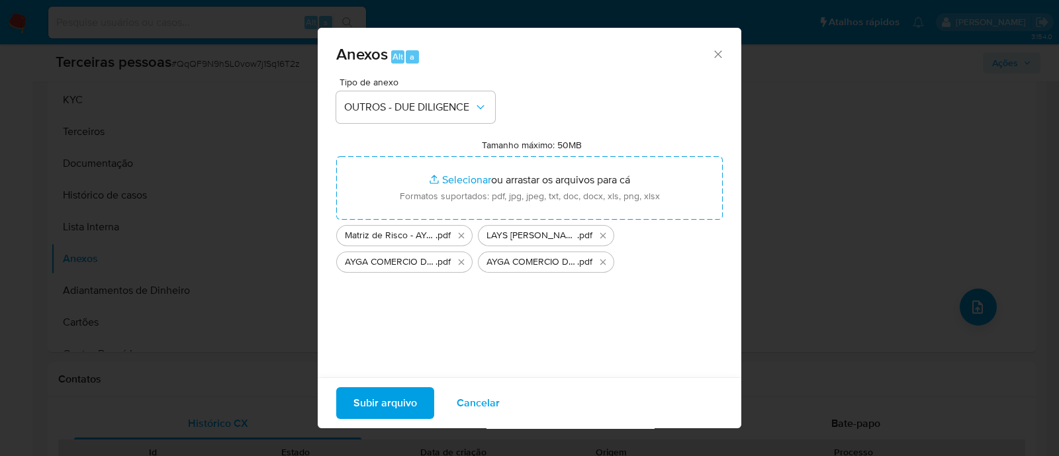
click at [374, 407] on span "Subir arquivo" at bounding box center [386, 403] width 64 height 29
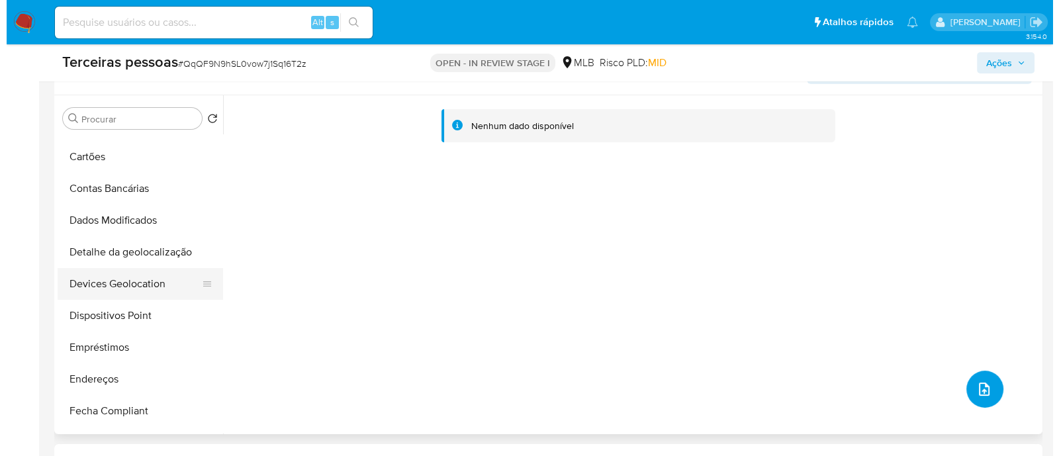
scroll to position [82, 0]
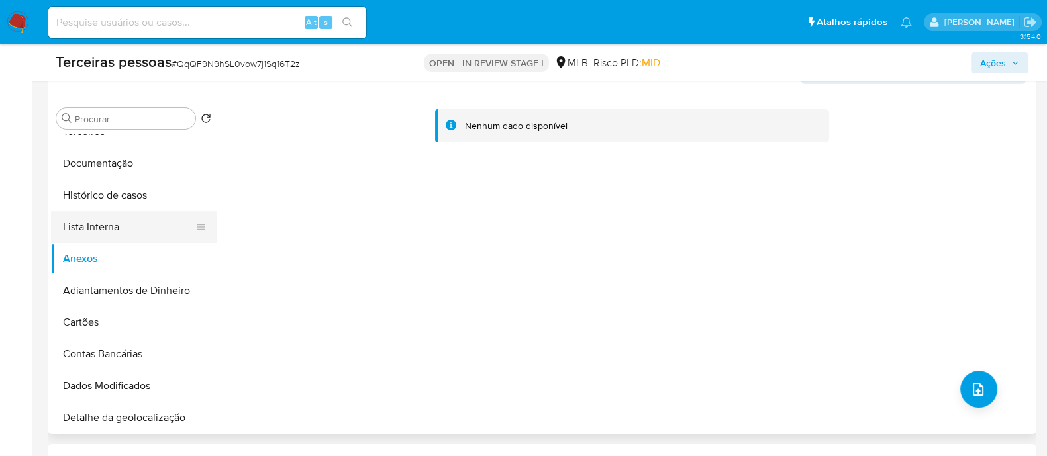
click at [128, 231] on button "Lista Interna" at bounding box center [128, 227] width 155 height 32
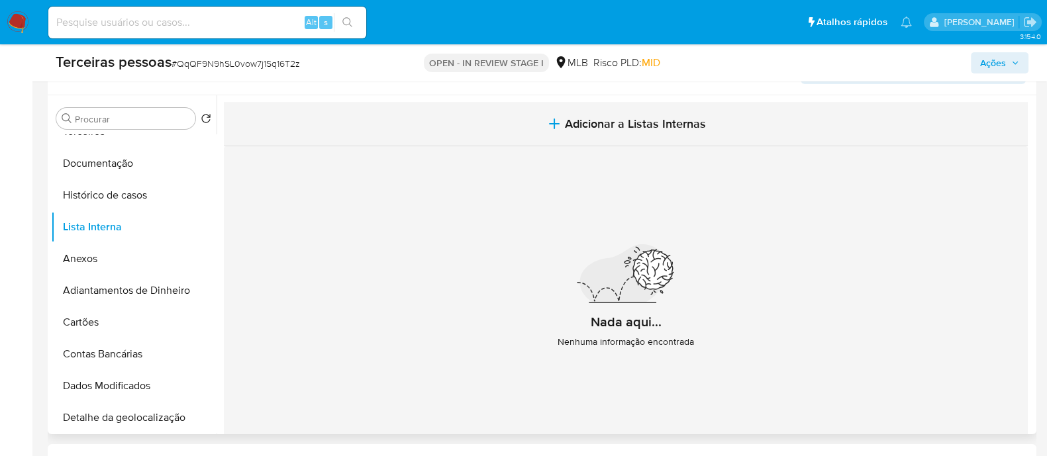
click at [637, 127] on span "Adicionar a Listas Internas" at bounding box center [635, 124] width 141 height 15
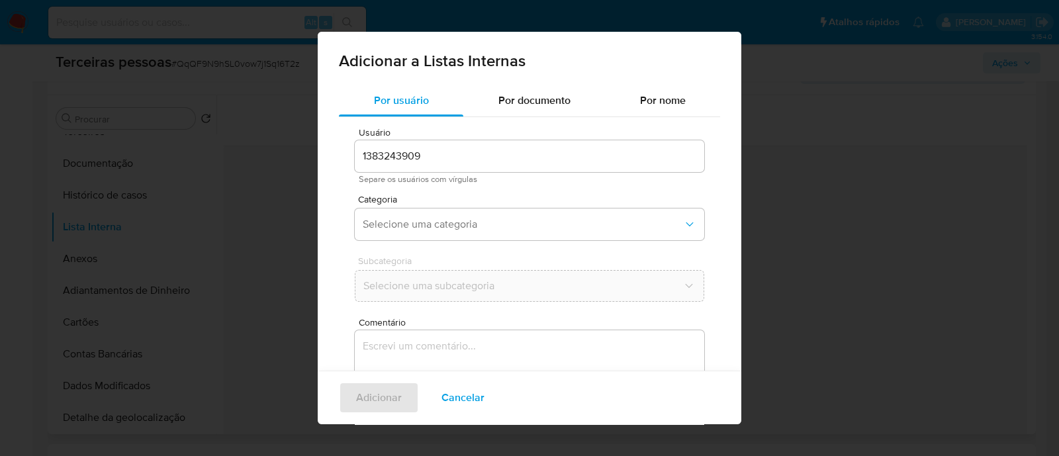
click at [383, 204] on span "Categoria" at bounding box center [533, 199] width 350 height 9
click at [385, 211] on button "Selecione uma categoria" at bounding box center [530, 225] width 350 height 32
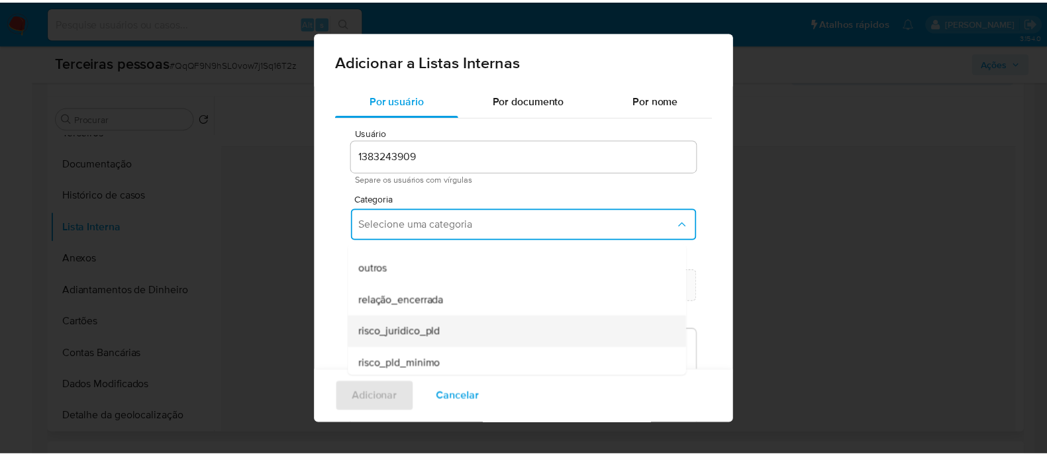
scroll to position [344, 0]
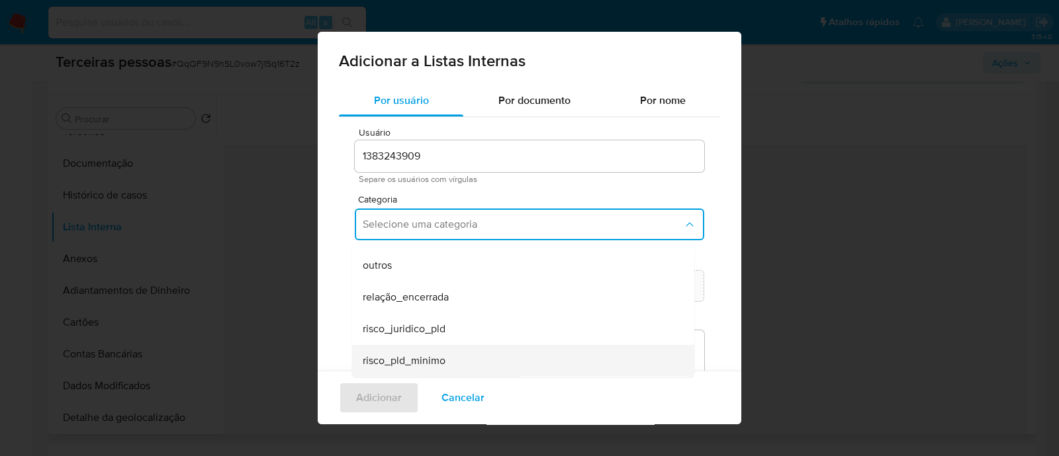
click at [459, 359] on div "risco_pld_minimo" at bounding box center [519, 361] width 313 height 32
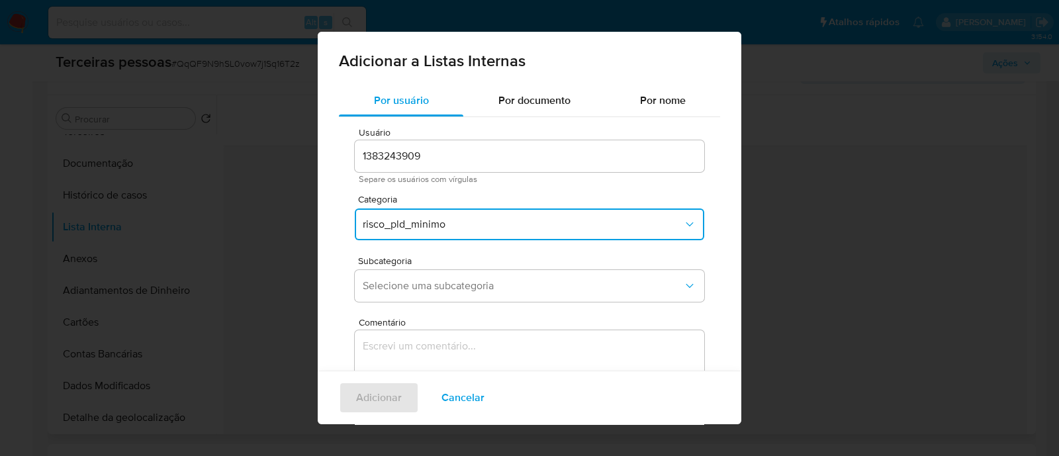
click at [453, 264] on span "Subcategoria" at bounding box center [533, 260] width 350 height 9
click at [449, 287] on span "Selecione uma subcategoria" at bounding box center [523, 285] width 320 height 13
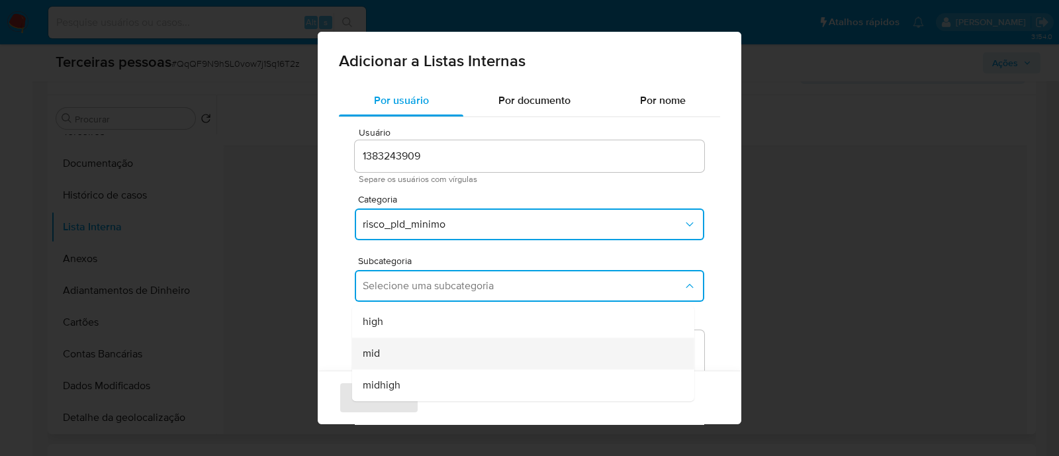
click at [401, 358] on div "mid" at bounding box center [519, 354] width 313 height 32
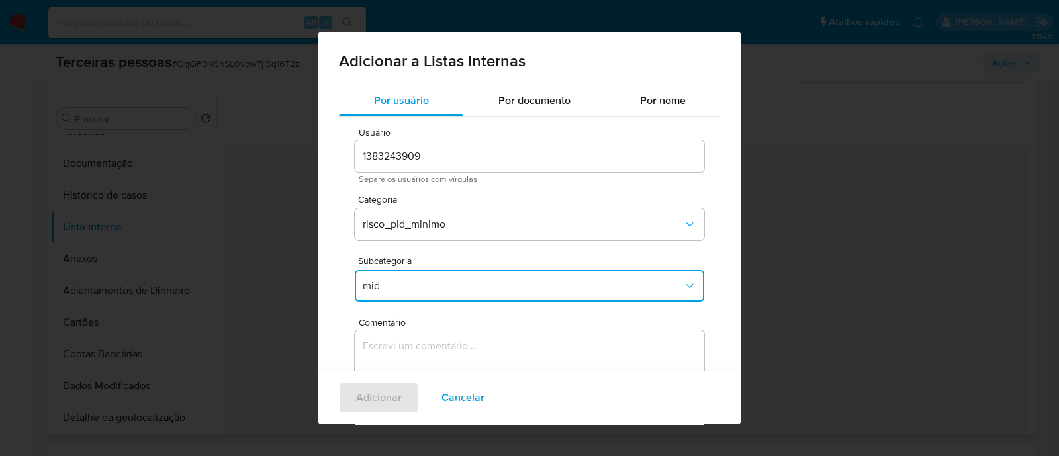
click at [466, 371] on div "Adicionar Cancelar" at bounding box center [530, 398] width 424 height 54
click at [503, 356] on textarea "Comentário" at bounding box center [530, 393] width 350 height 127
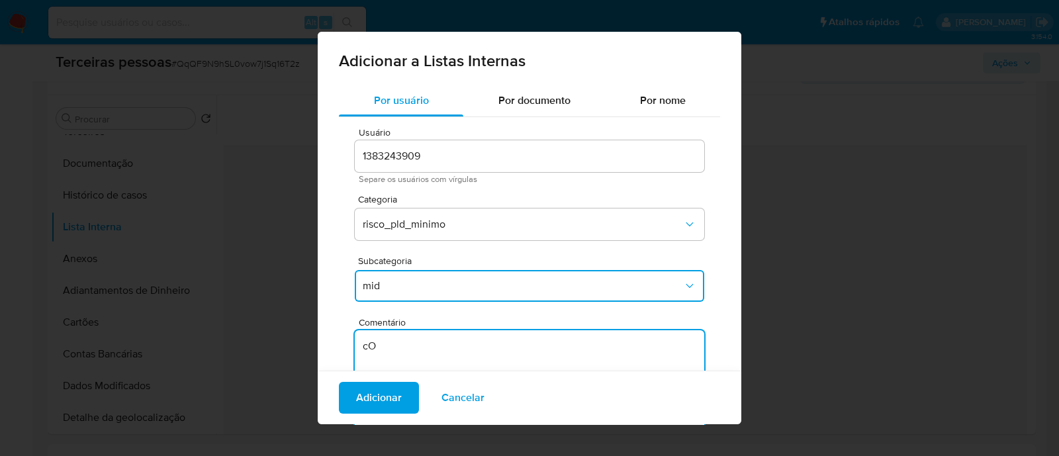
type textarea "c"
type textarea "Conforme Risco PLD"
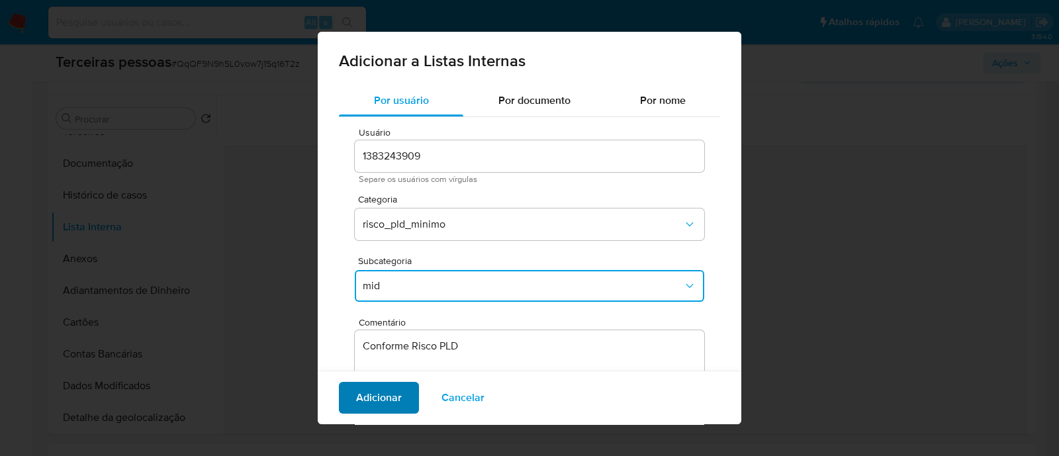
click at [404, 402] on button "Adicionar" at bounding box center [379, 398] width 80 height 32
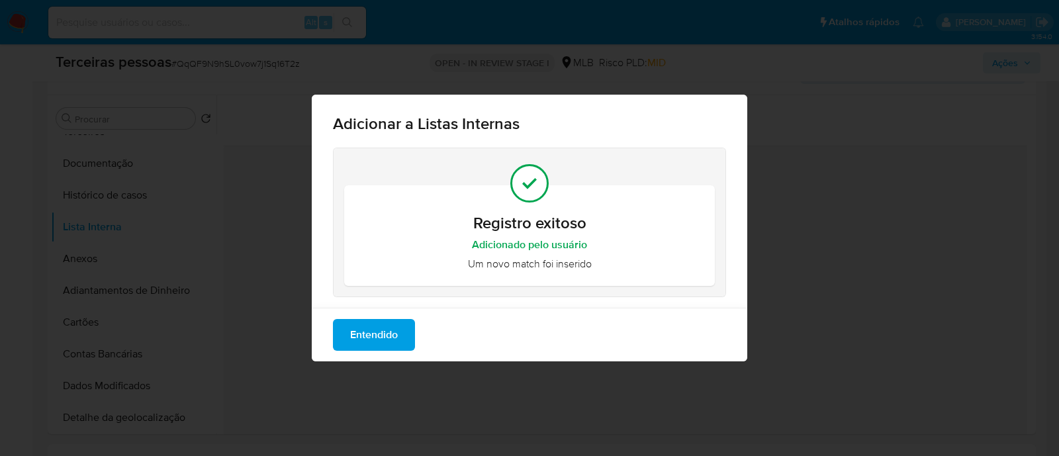
click at [348, 325] on button "Entendido" at bounding box center [374, 335] width 82 height 32
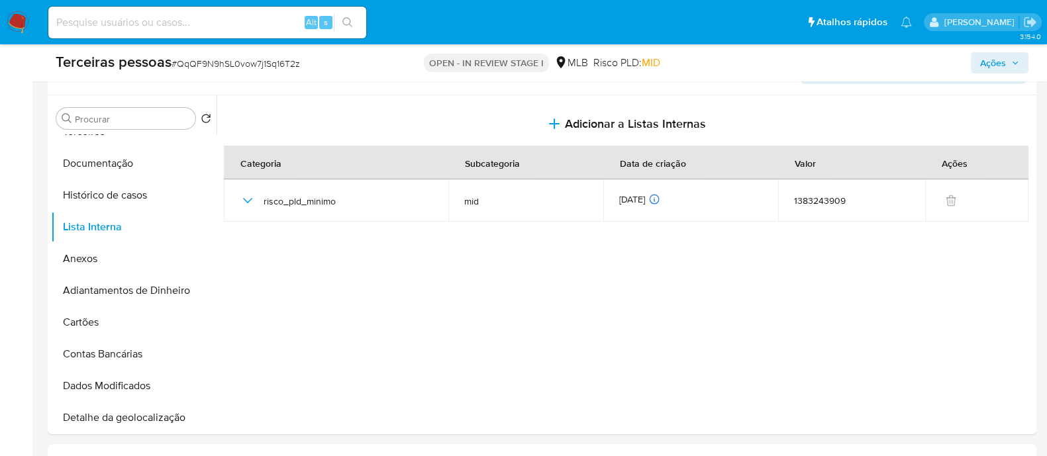
click at [984, 59] on span "Ações" at bounding box center [993, 62] width 26 height 21
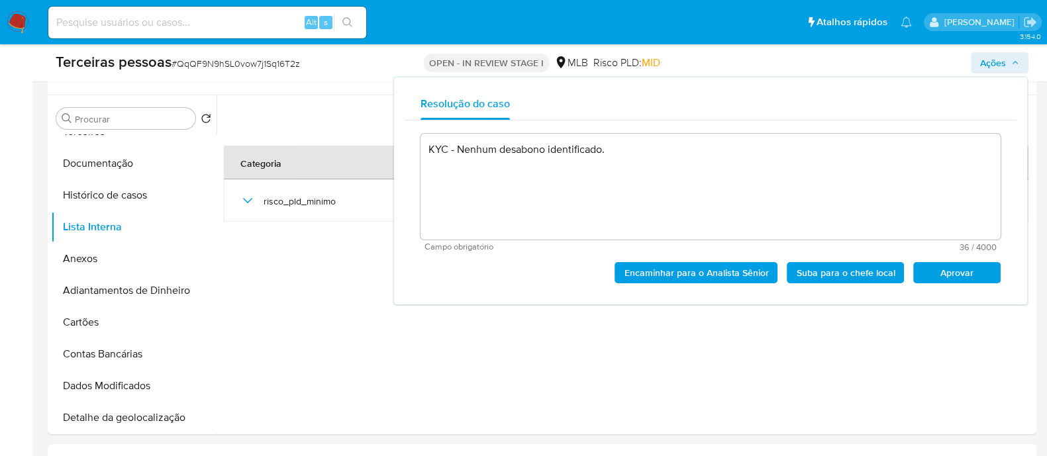
click at [931, 257] on div "Encaminhar para o Analista Sênior Suba para o chefe local Aprovar" at bounding box center [710, 268] width 580 height 32
click at [931, 273] on span "Aprovar" at bounding box center [956, 273] width 69 height 19
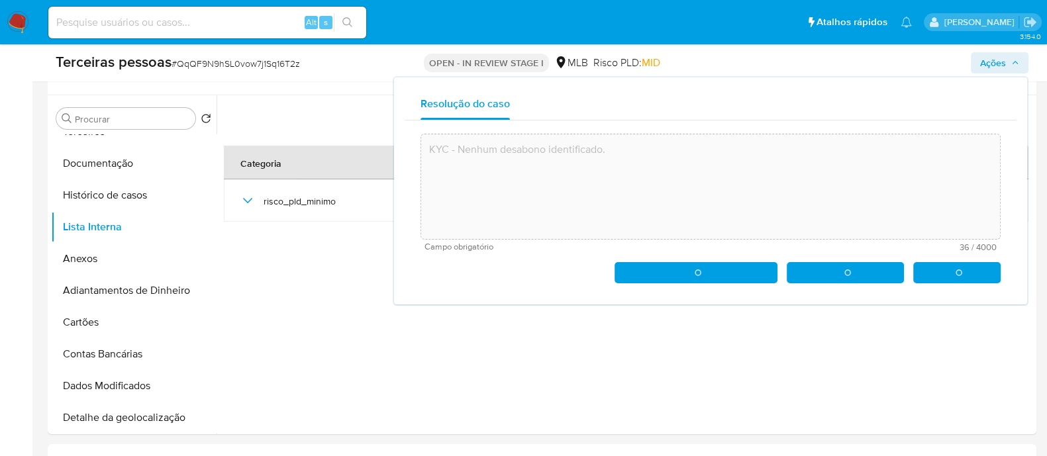
type textarea "KYC - Nenhum desabono identificado."
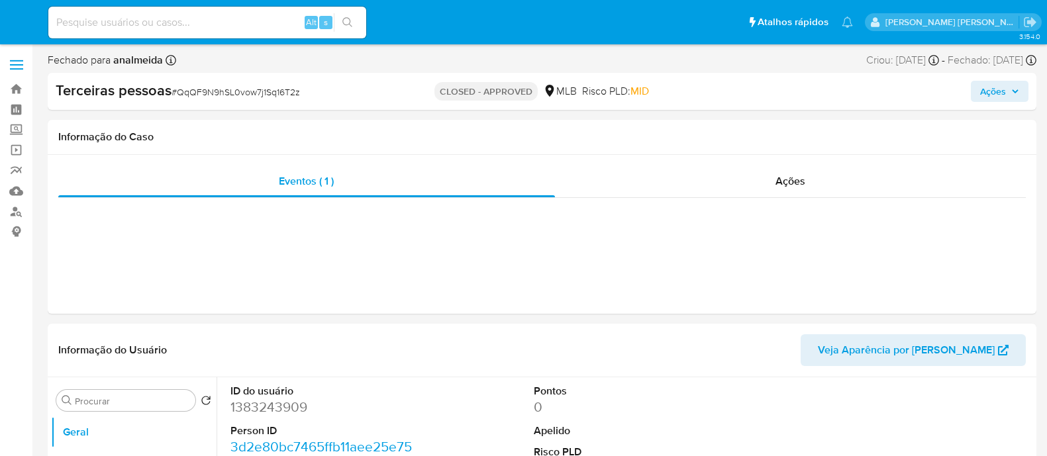
select select "10"
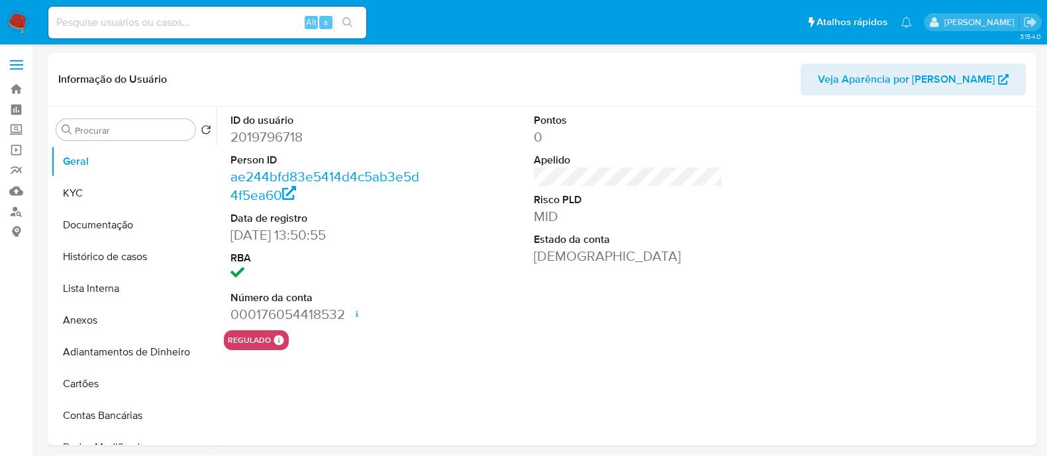
select select "10"
click at [95, 195] on button "KYC" at bounding box center [128, 193] width 155 height 32
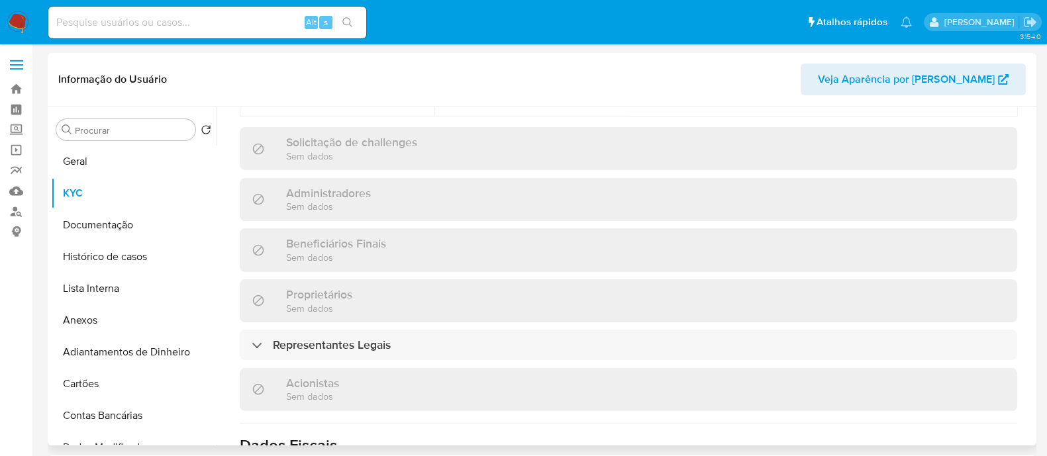
scroll to position [661, 0]
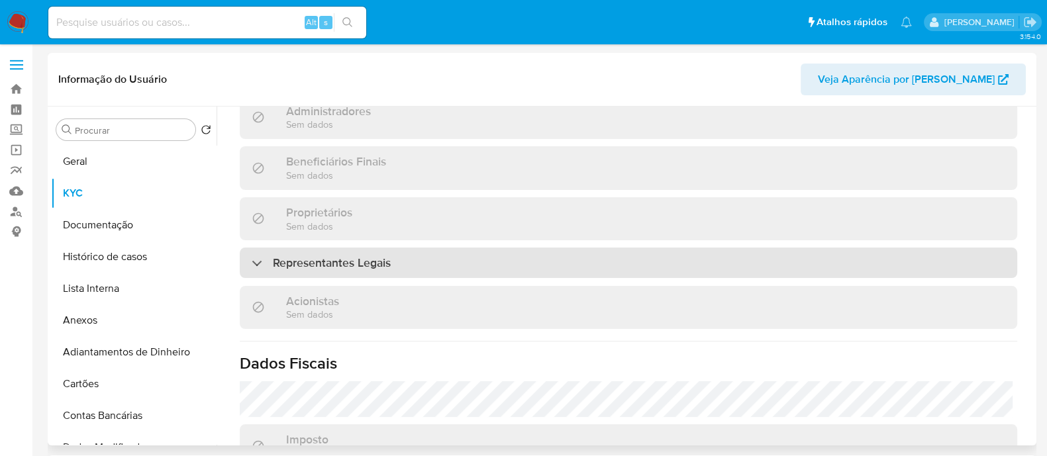
click at [446, 248] on div "Representantes Legais" at bounding box center [628, 263] width 777 height 30
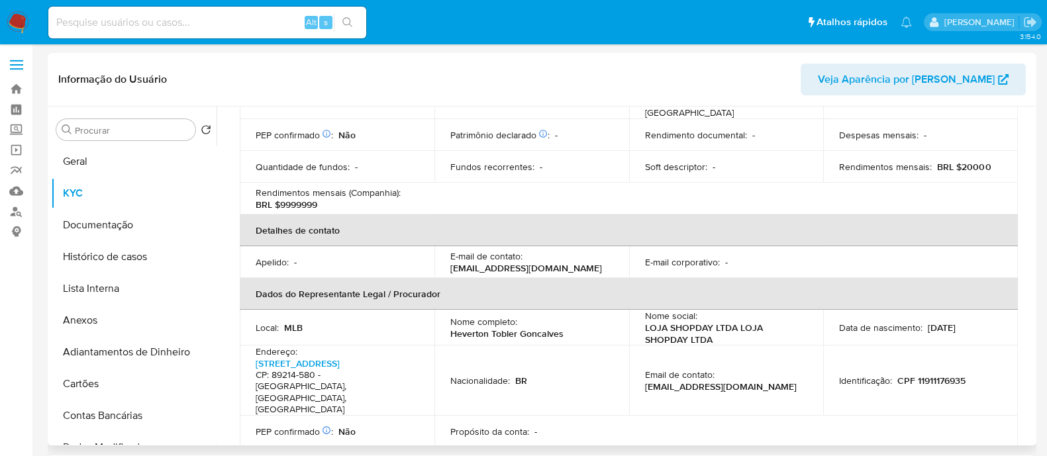
scroll to position [0, 0]
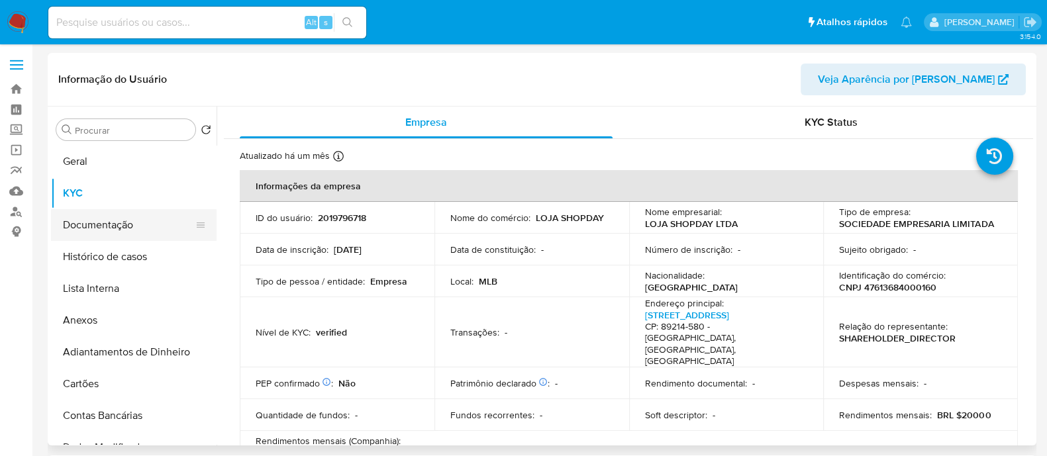
click at [140, 222] on button "Documentação" at bounding box center [128, 225] width 155 height 32
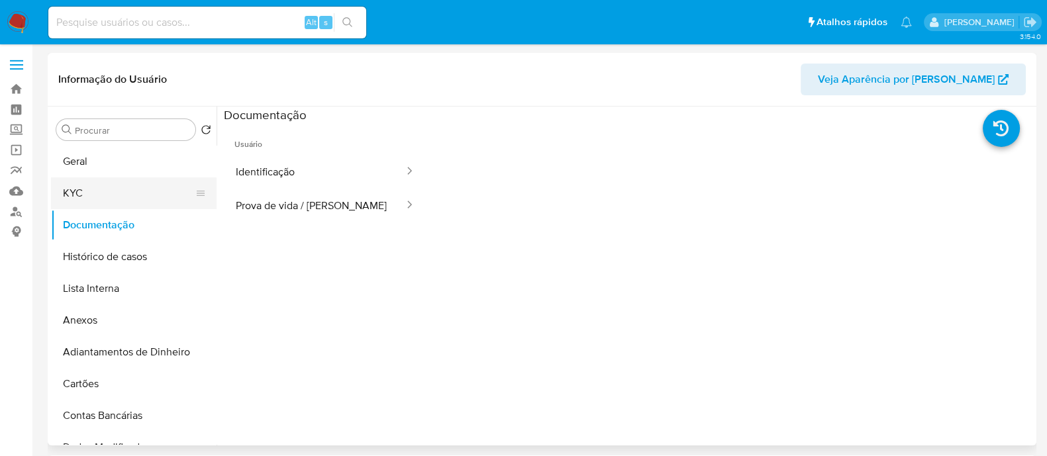
click at [70, 188] on button "KYC" at bounding box center [128, 193] width 155 height 32
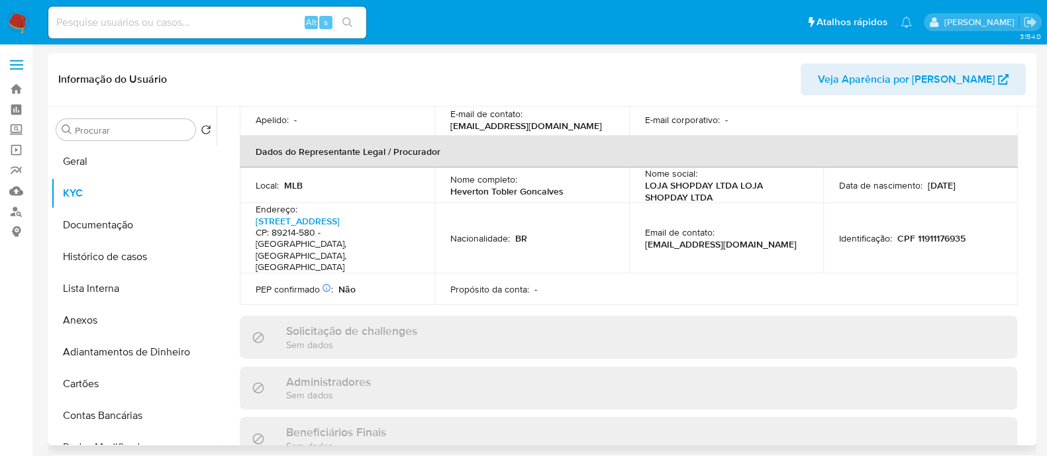
scroll to position [497, 0]
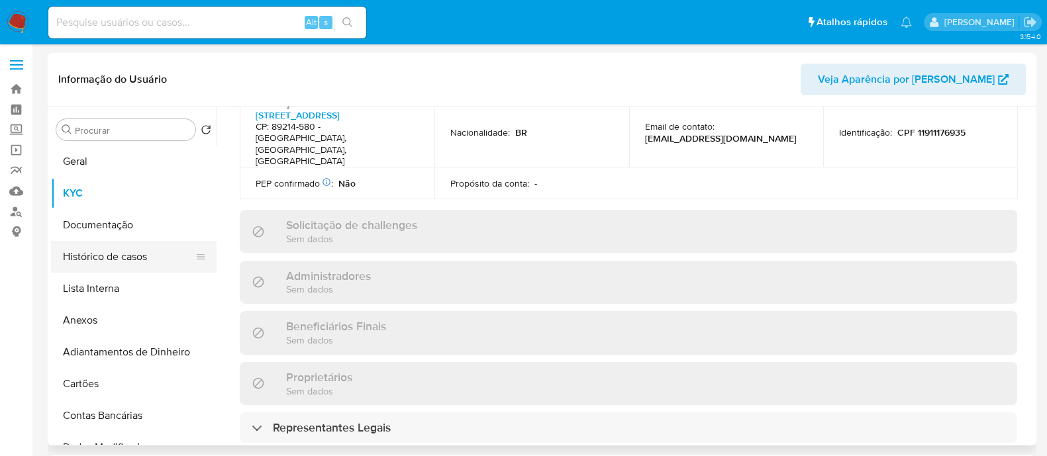
click at [72, 250] on button "Histórico de casos" at bounding box center [128, 257] width 155 height 32
